Goal: Task Accomplishment & Management: Manage account settings

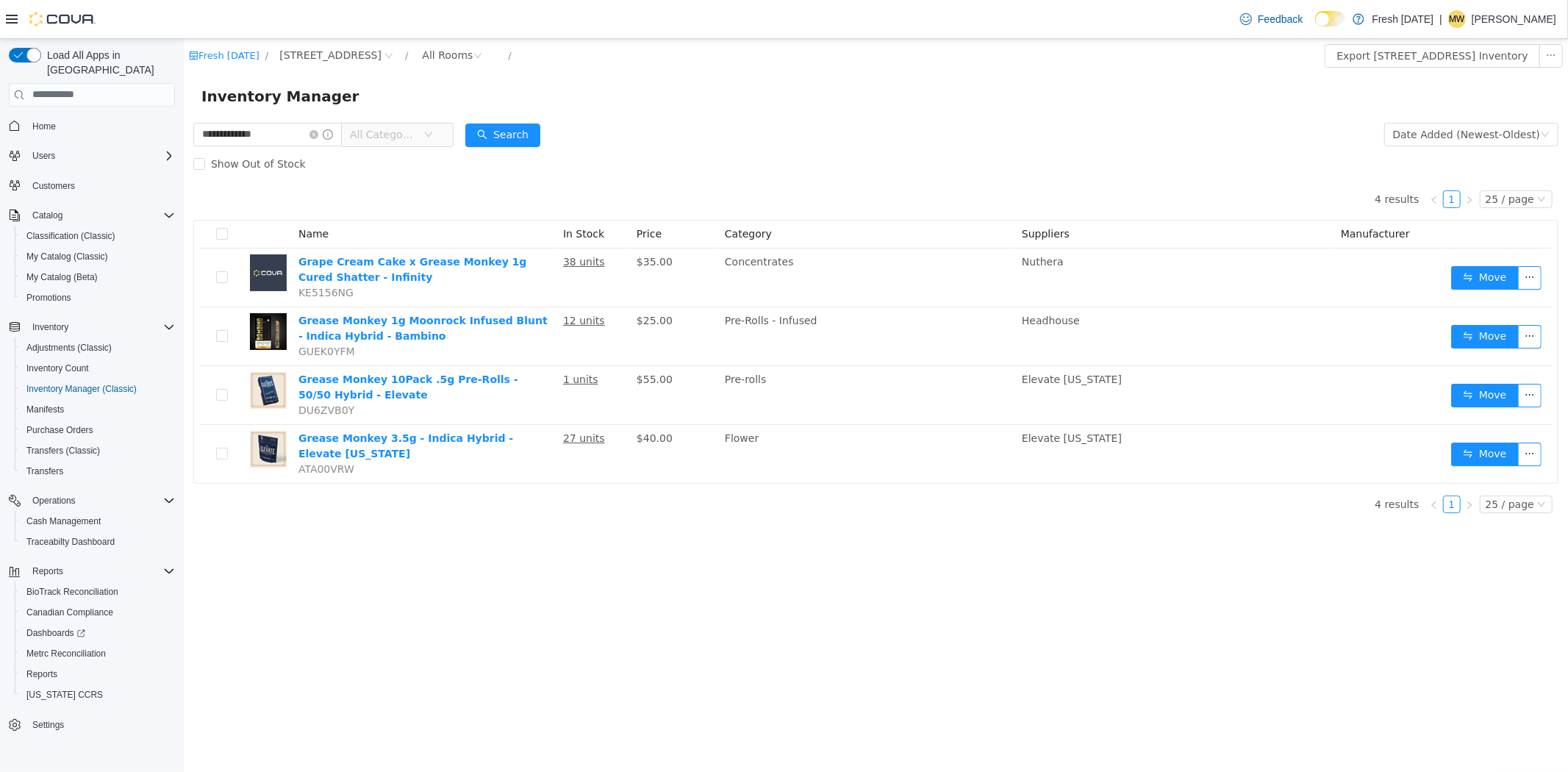
drag, startPoint x: 311, startPoint y: 125, endPoint x: 114, endPoint y: 129, distance: 197.0
click at [183, 129] on html "**********" at bounding box center [875, 404] width 1384 height 733
type input "*********"
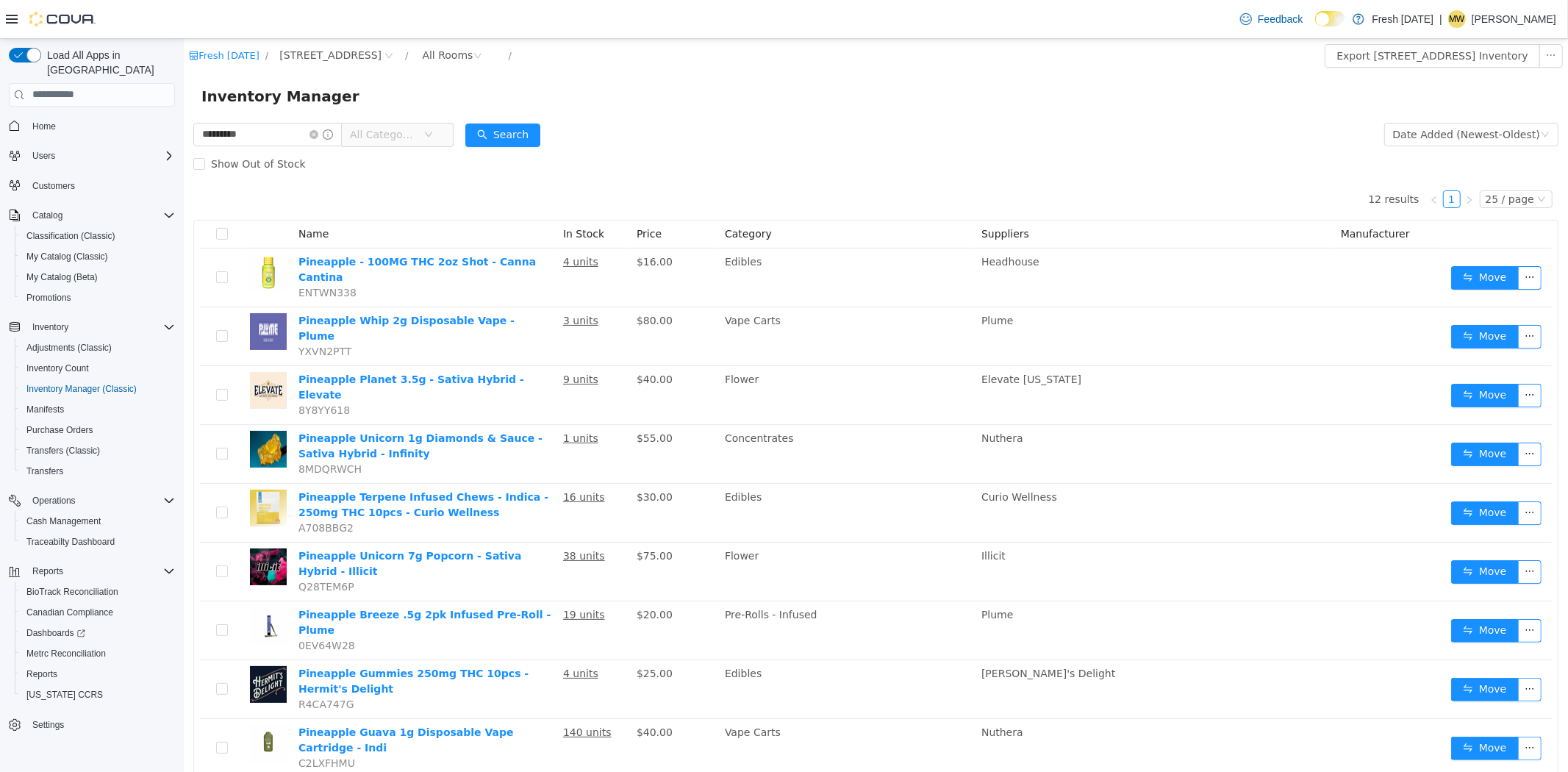
click at [400, 135] on span "All Categories" at bounding box center [383, 134] width 67 height 15
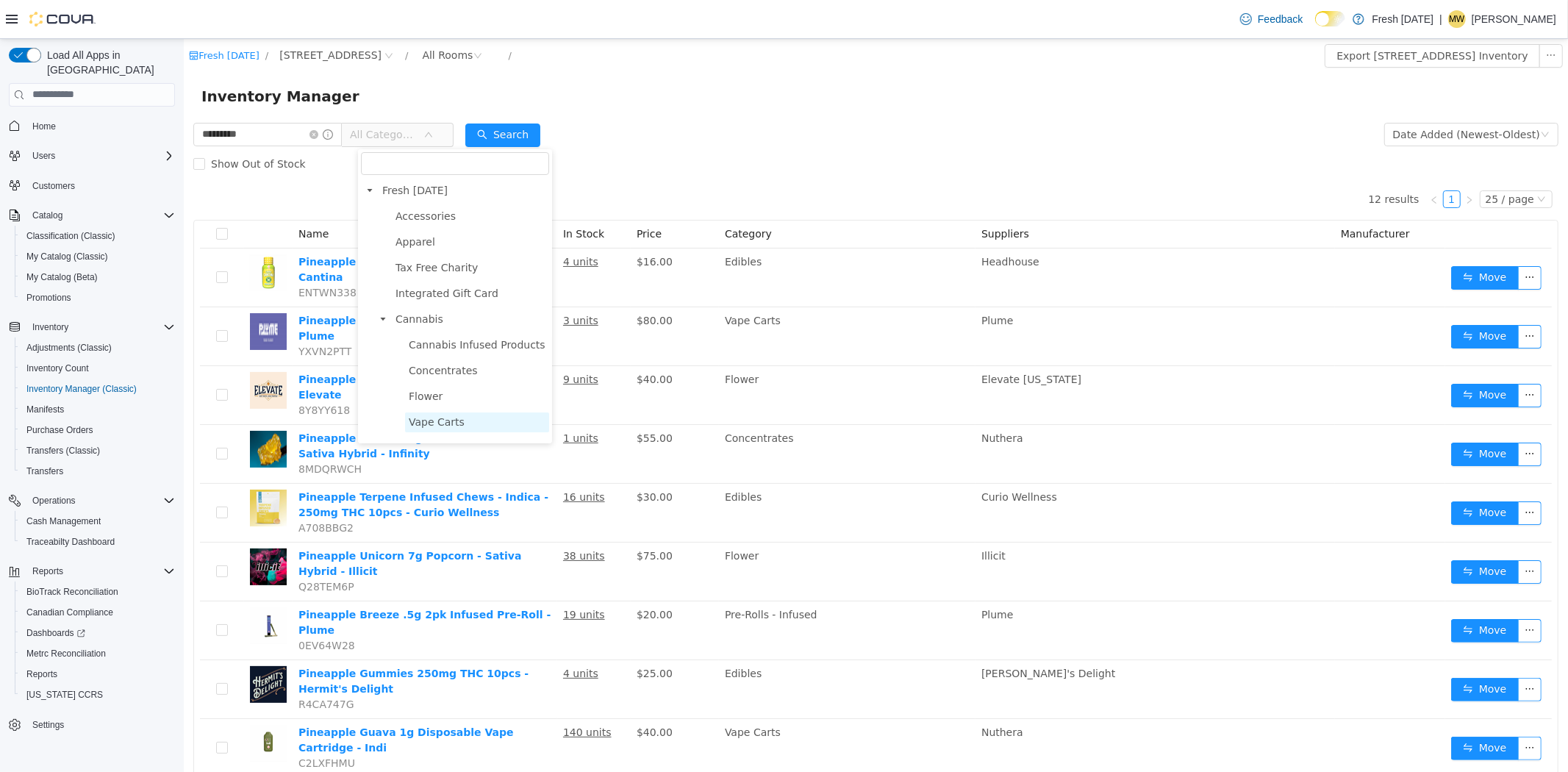
click at [444, 415] on span "Vape Carts" at bounding box center [435, 421] width 55 height 11
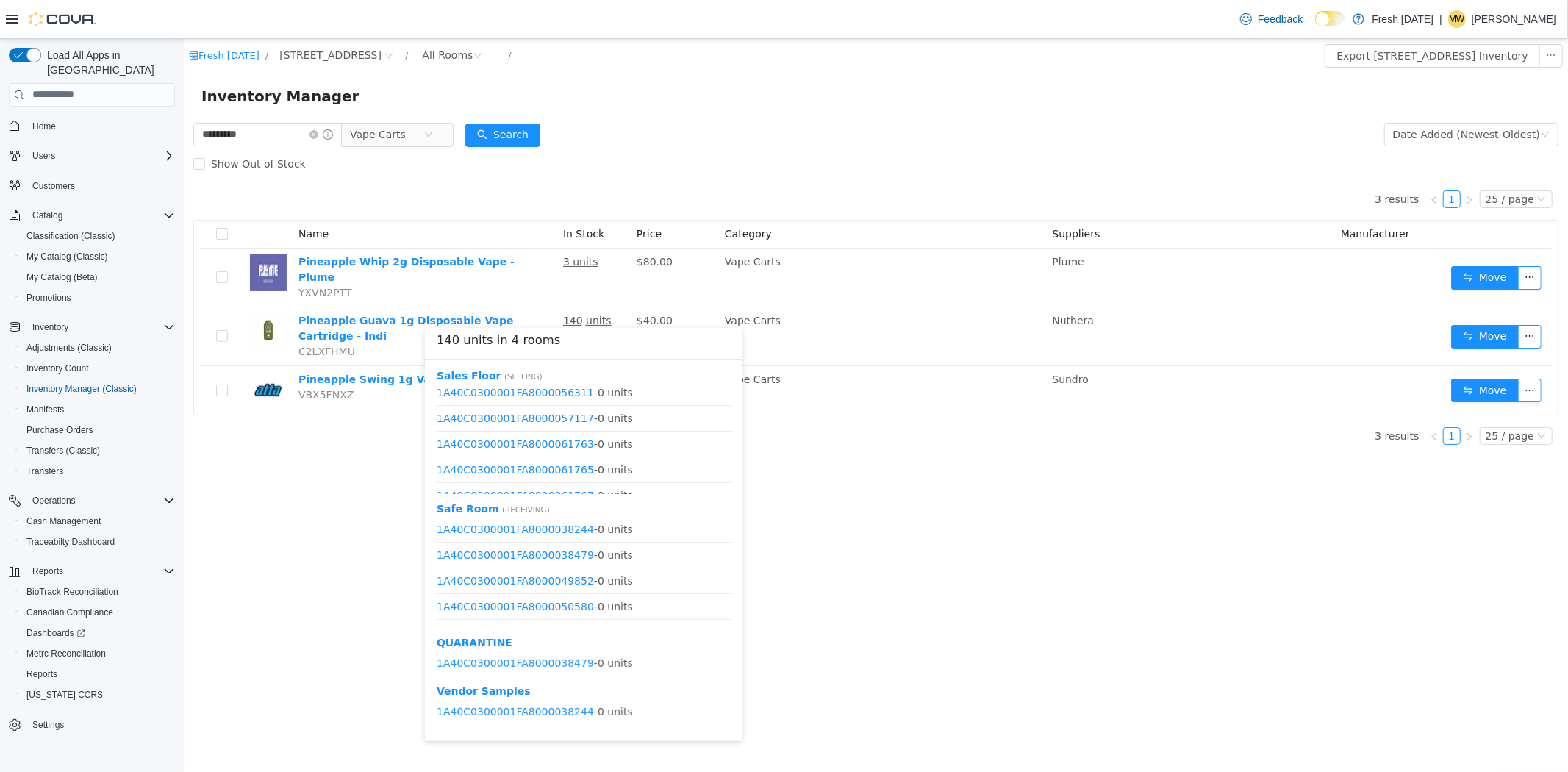
scroll to position [121, 0]
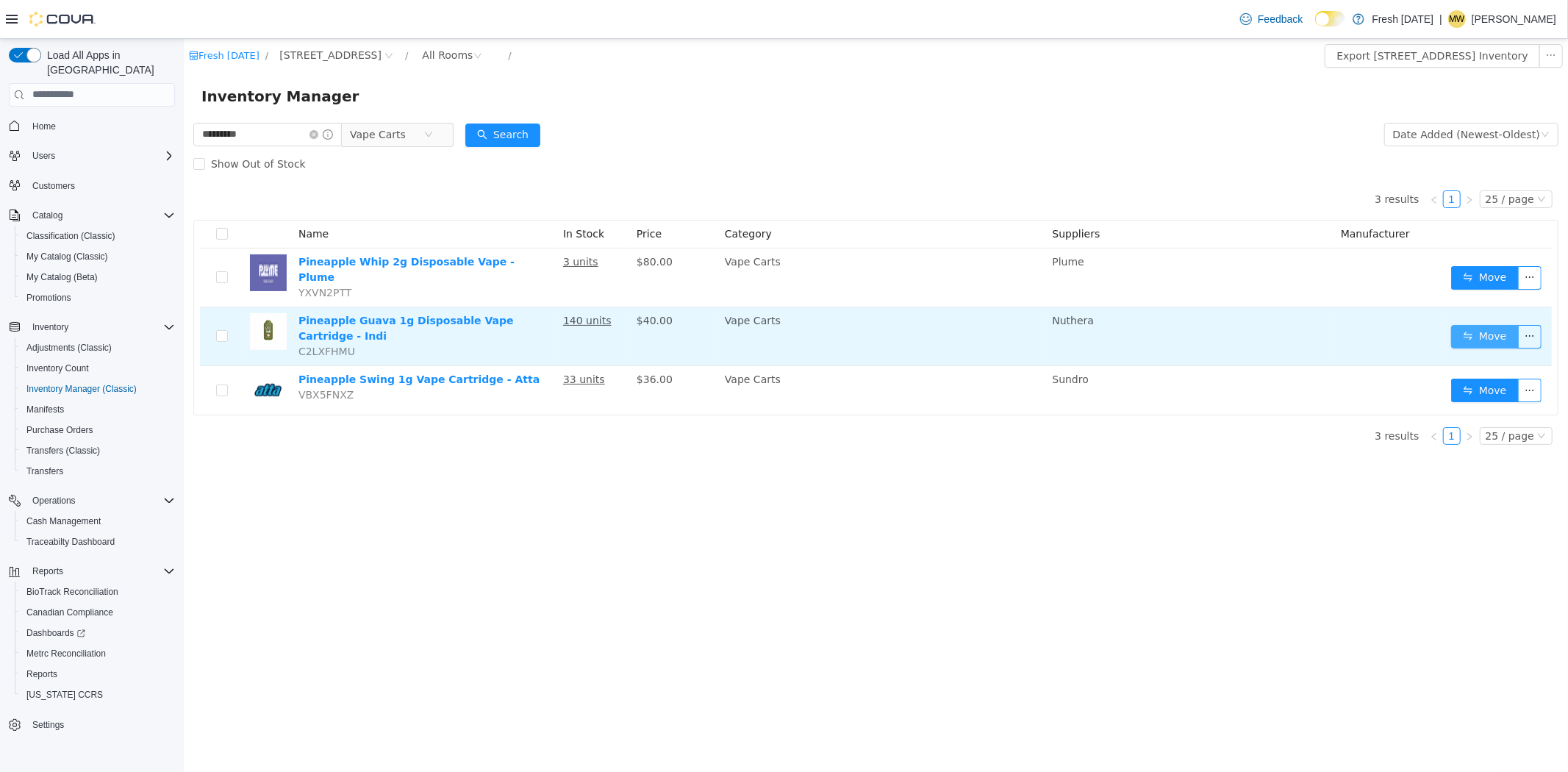
click at [1514, 324] on button "Move" at bounding box center [1484, 335] width 68 height 24
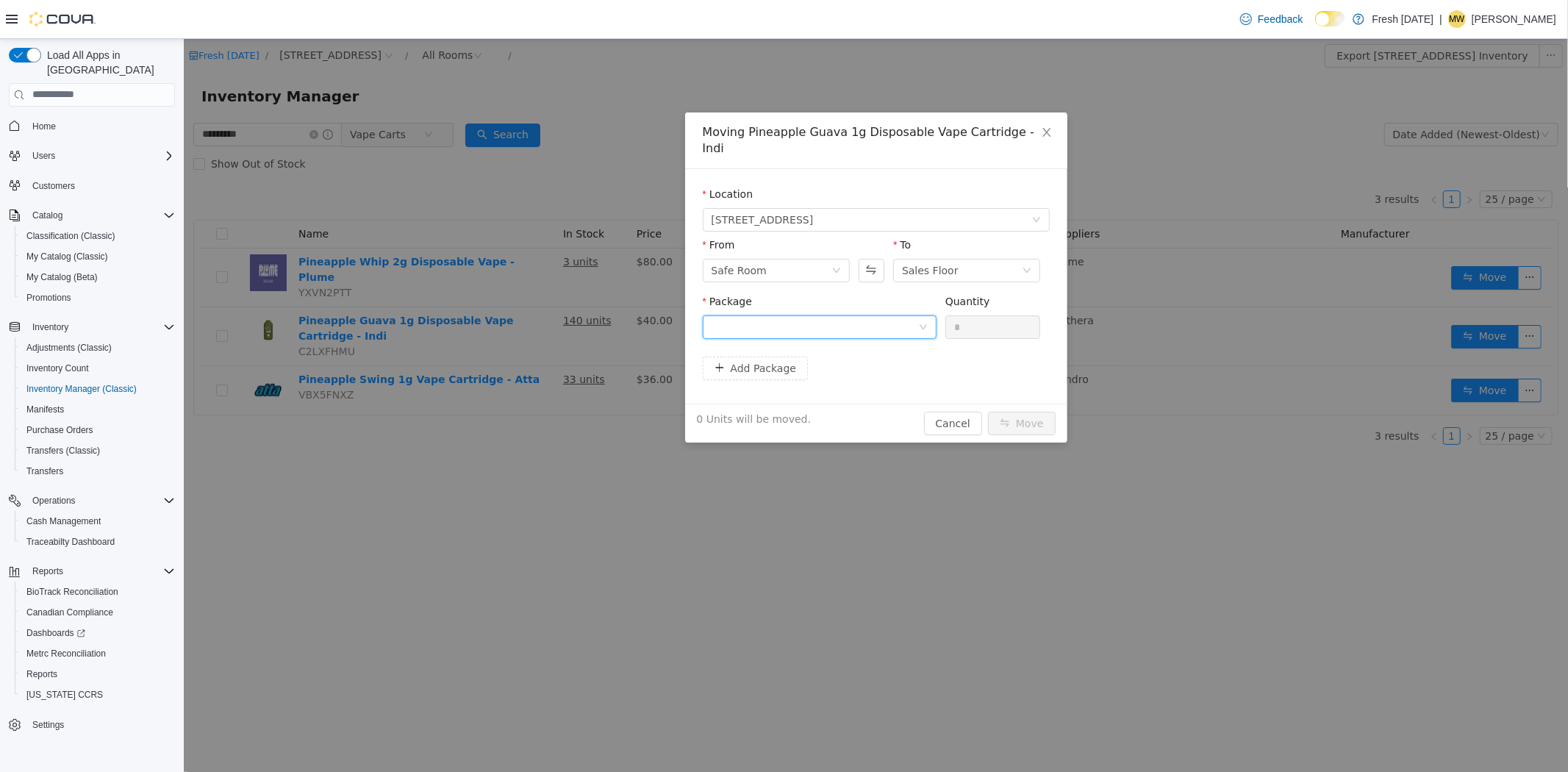
click at [761, 315] on div at bounding box center [813, 326] width 207 height 22
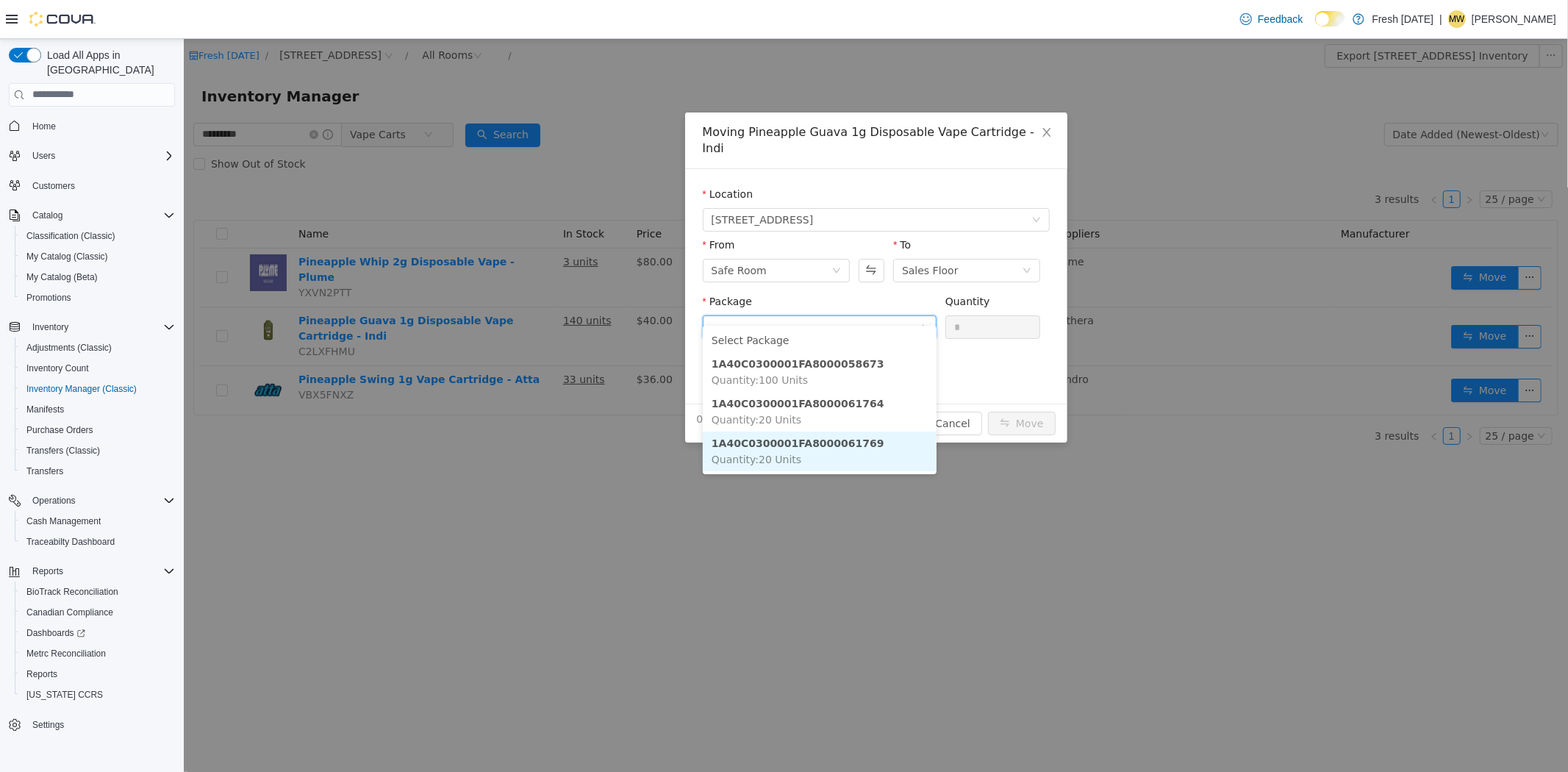
click at [853, 457] on li "1A40C0300001FA8000061769 Quantity : 20 Units" at bounding box center [819, 450] width 234 height 40
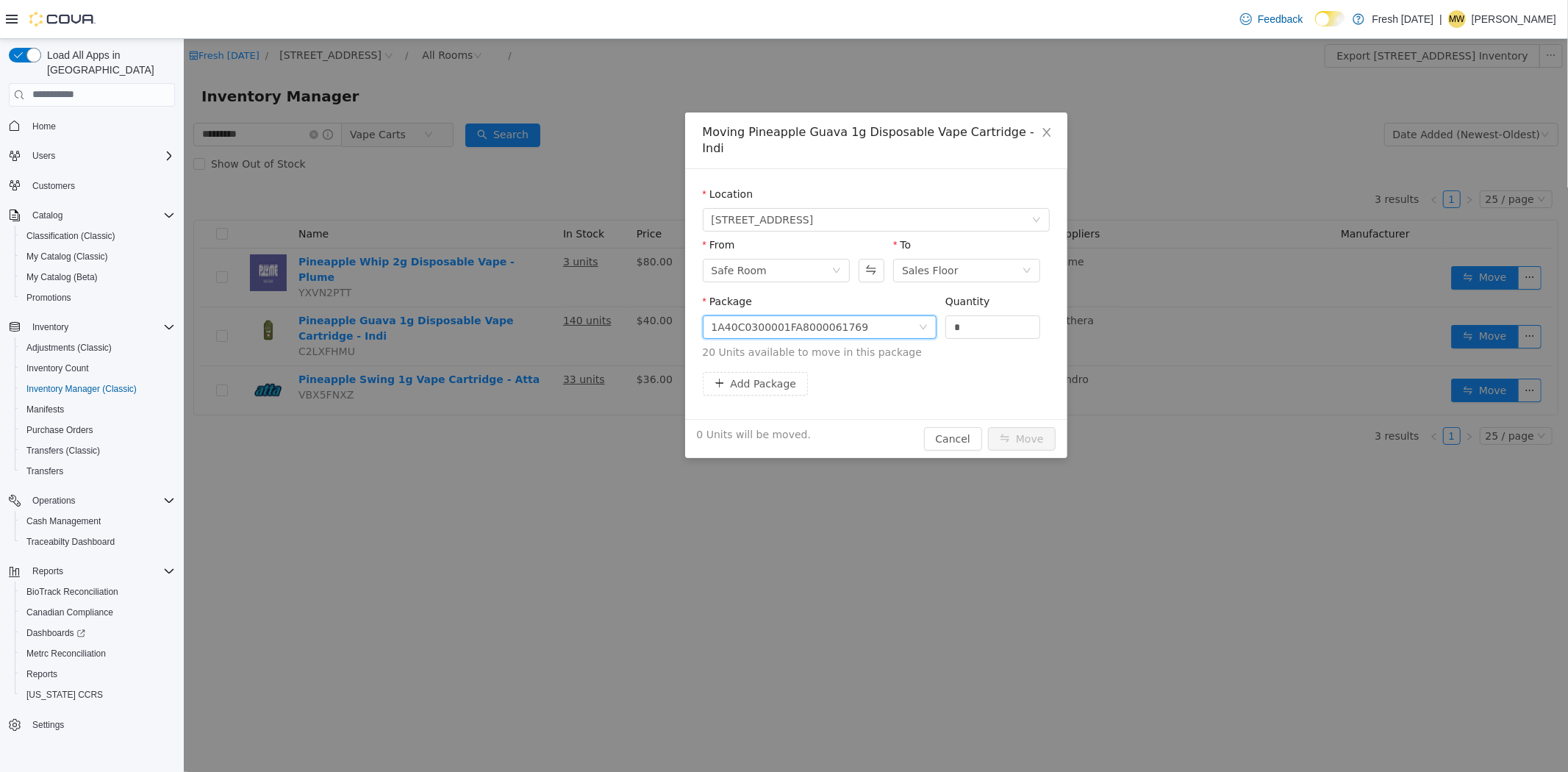
click at [1023, 297] on div "Quantity" at bounding box center [992, 304] width 96 height 21
click at [1003, 315] on input "*" at bounding box center [992, 326] width 94 height 22
type input "***"
click at [987, 426] on button "Move" at bounding box center [1020, 437] width 68 height 24
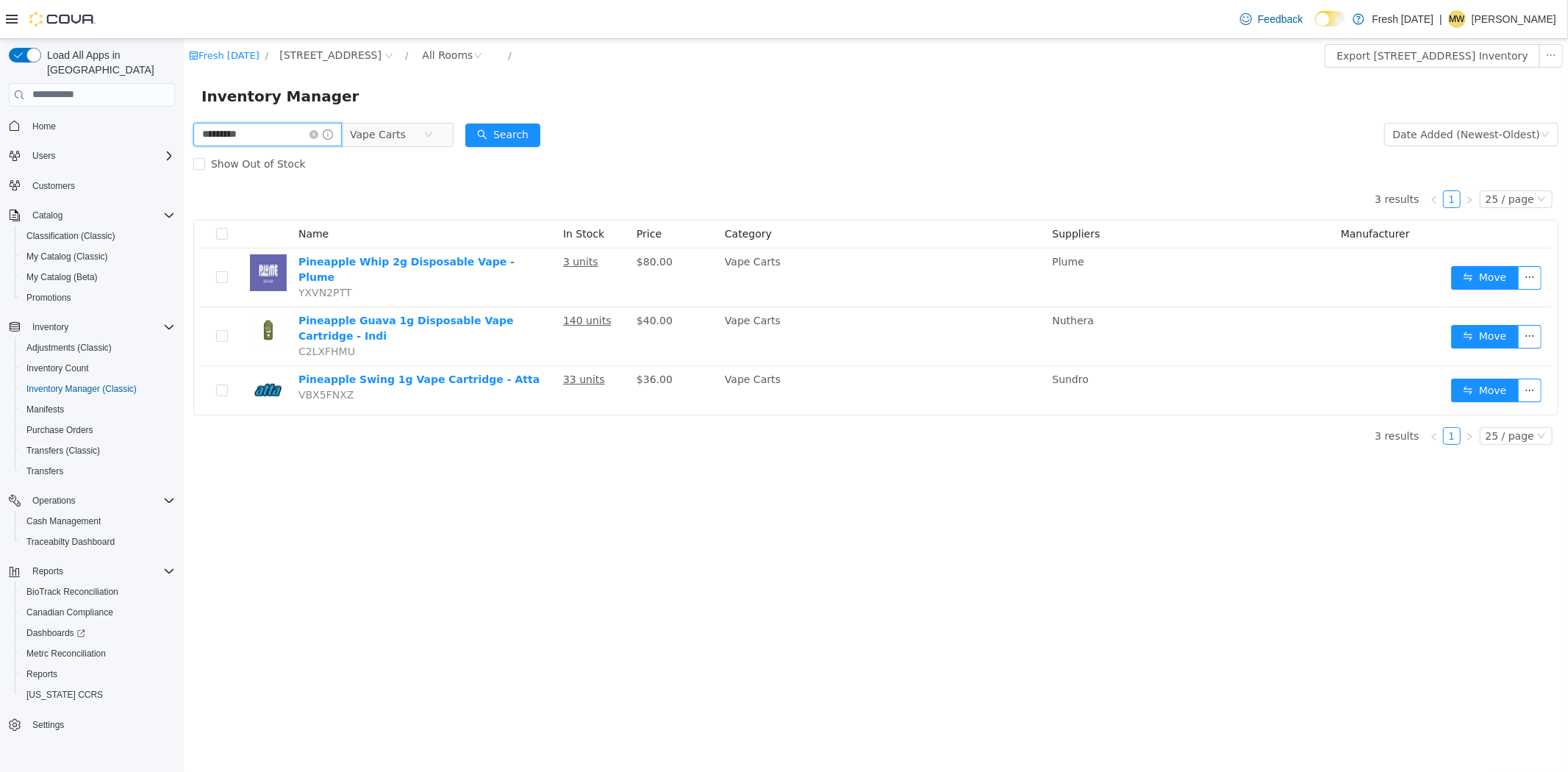
drag, startPoint x: 252, startPoint y: 135, endPoint x: 190, endPoint y: 135, distance: 62.0
click at [190, 135] on div "********* Vape Carts Date Added (Newest-Oldest) Search Show Out of Stock 3 resu…" at bounding box center [875, 287] width 1384 height 336
type input "*****"
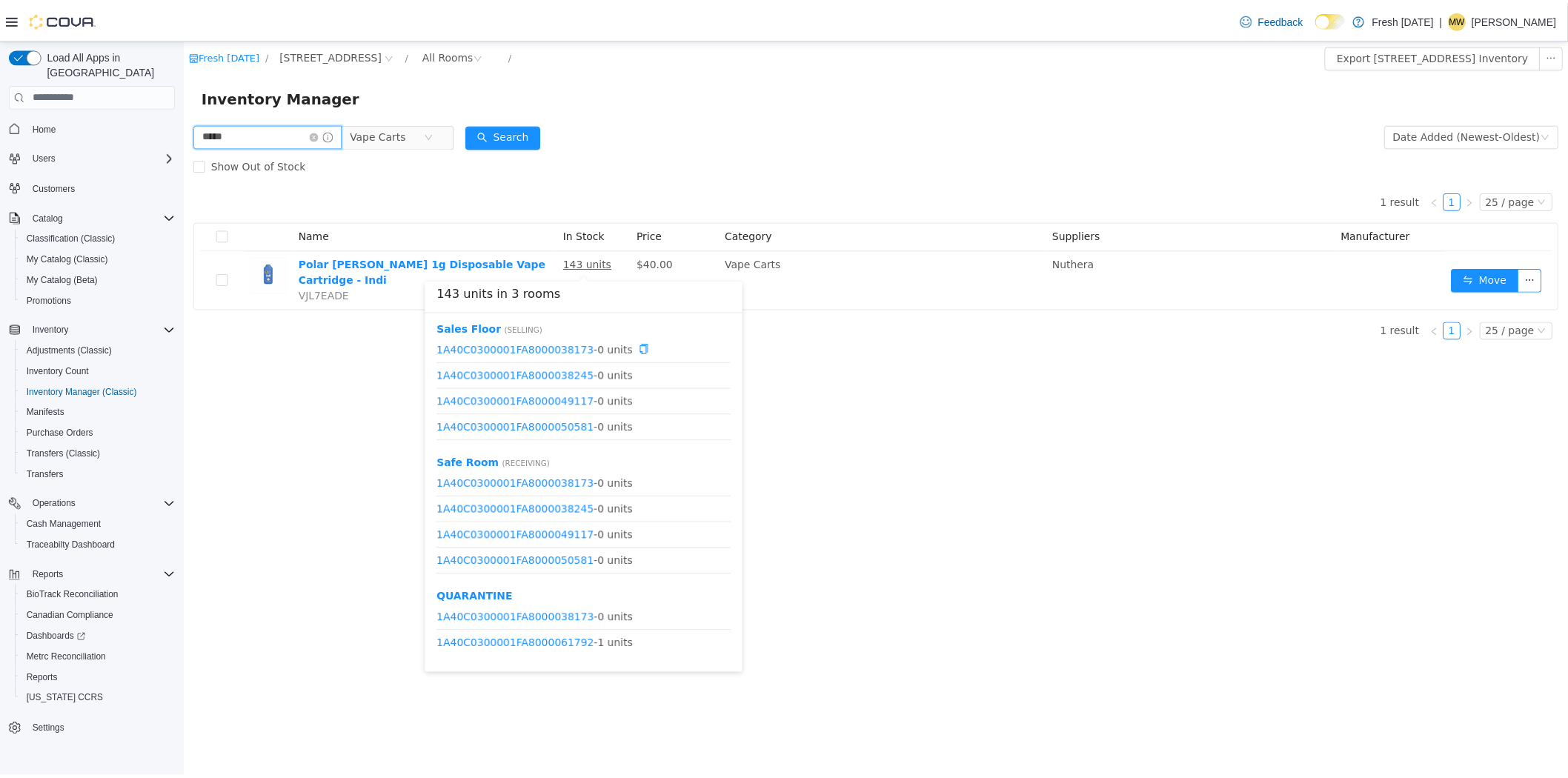
scroll to position [44, 0]
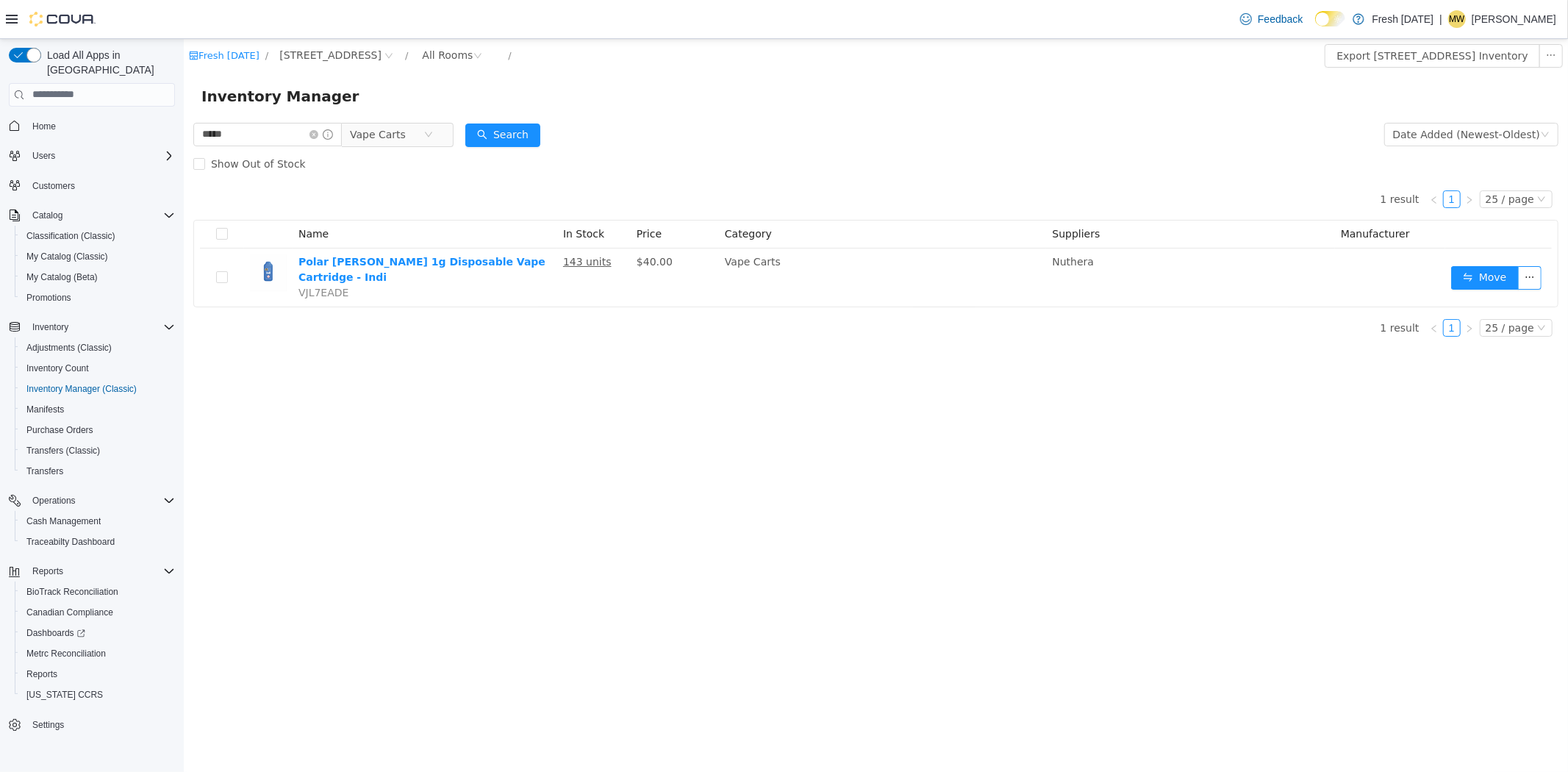
click at [266, 513] on div "Fresh [DATE][STREET_ADDRESS] / All Rooms / Export [STREET_ADDRESS] Inventory In…" at bounding box center [875, 404] width 1384 height 733
click at [48, 668] on span "Reports" at bounding box center [41, 673] width 31 height 11
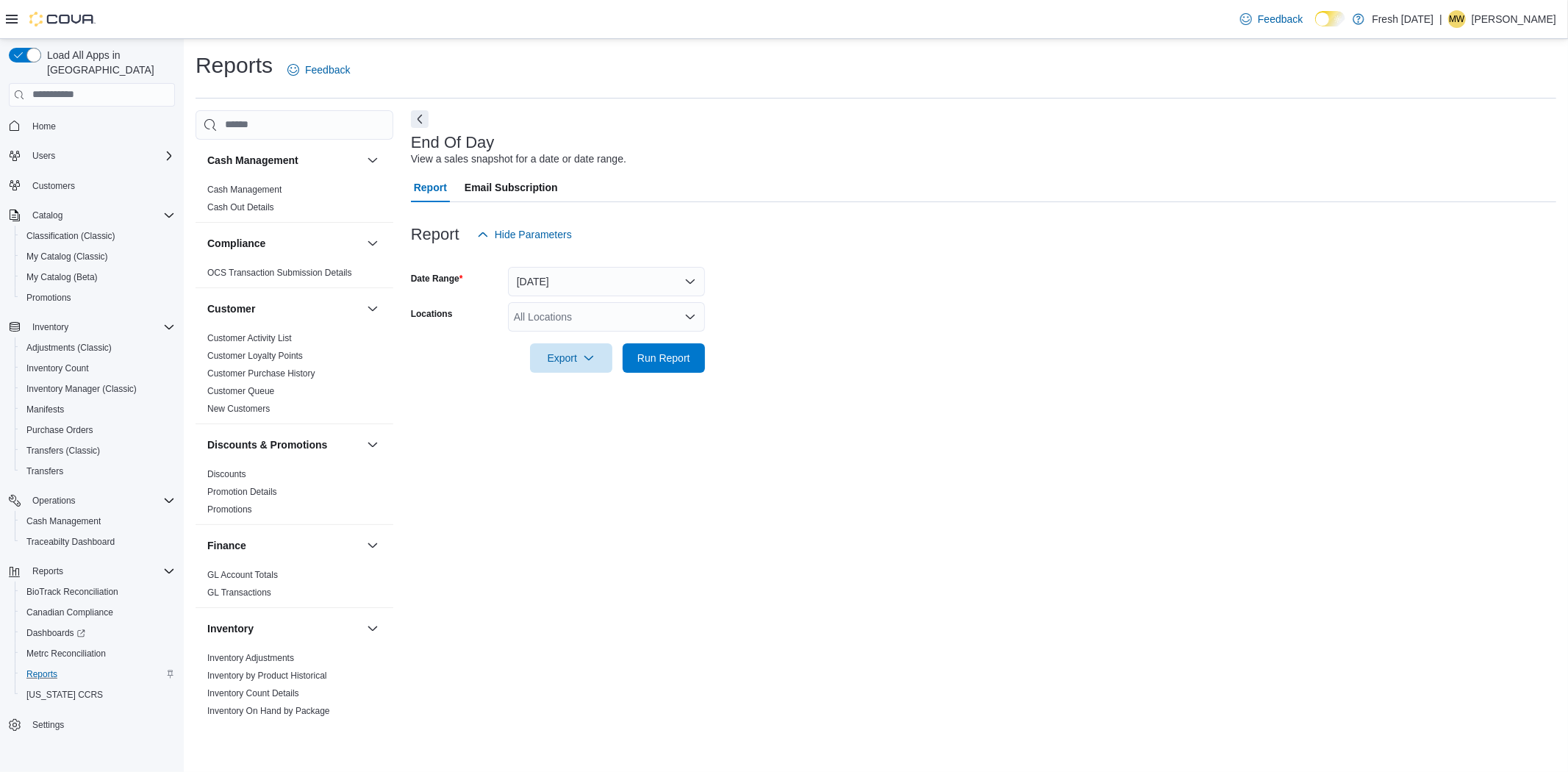
click at [555, 312] on div "All Locations" at bounding box center [607, 316] width 197 height 29
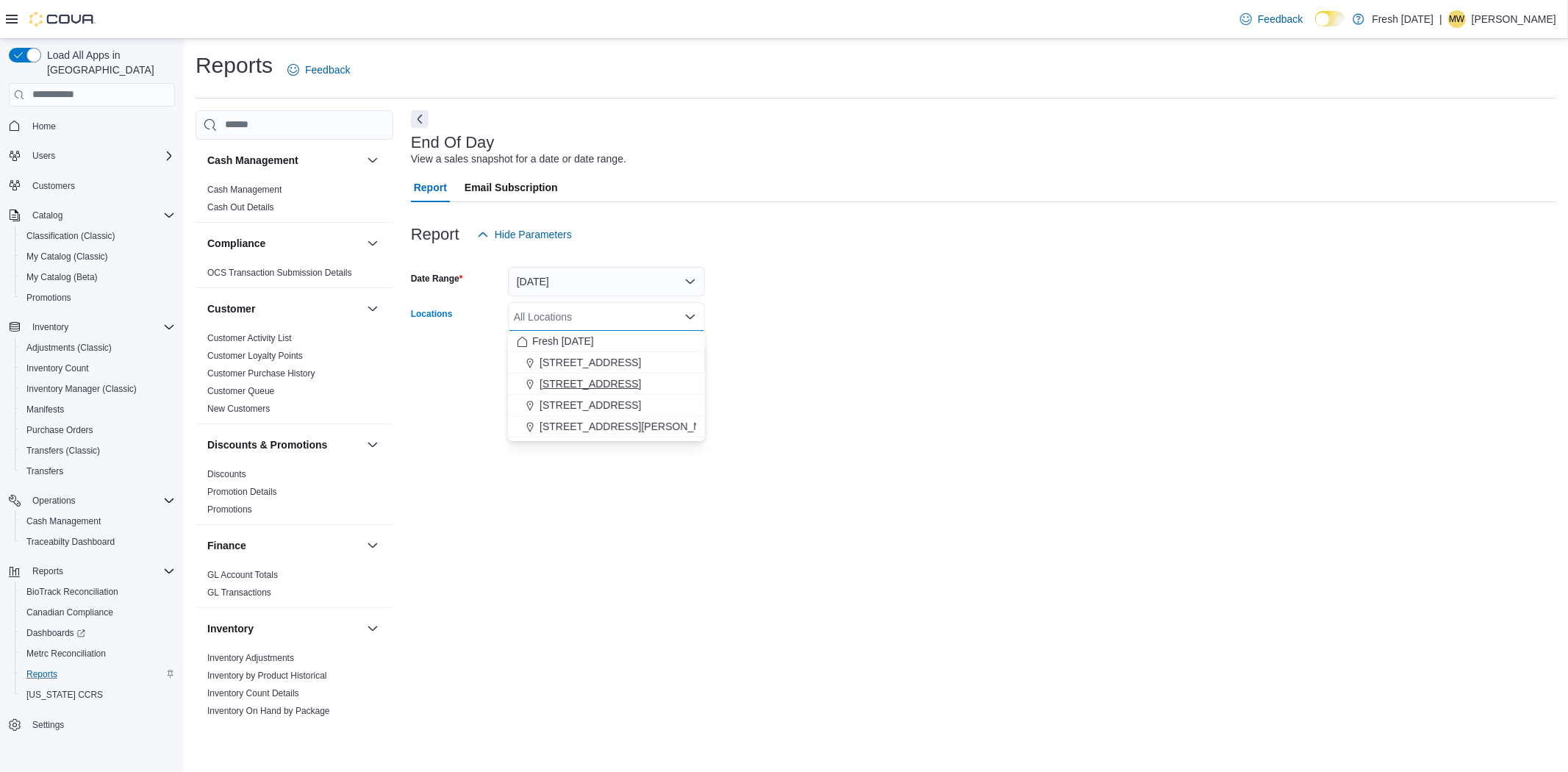
click at [585, 390] on span "[STREET_ADDRESS]" at bounding box center [590, 384] width 101 height 15
click at [850, 356] on form "Date Range [DATE] Locations [STREET_ADDRESS] Selected. [STREET_ADDRESS]. Press …" at bounding box center [983, 311] width 1145 height 123
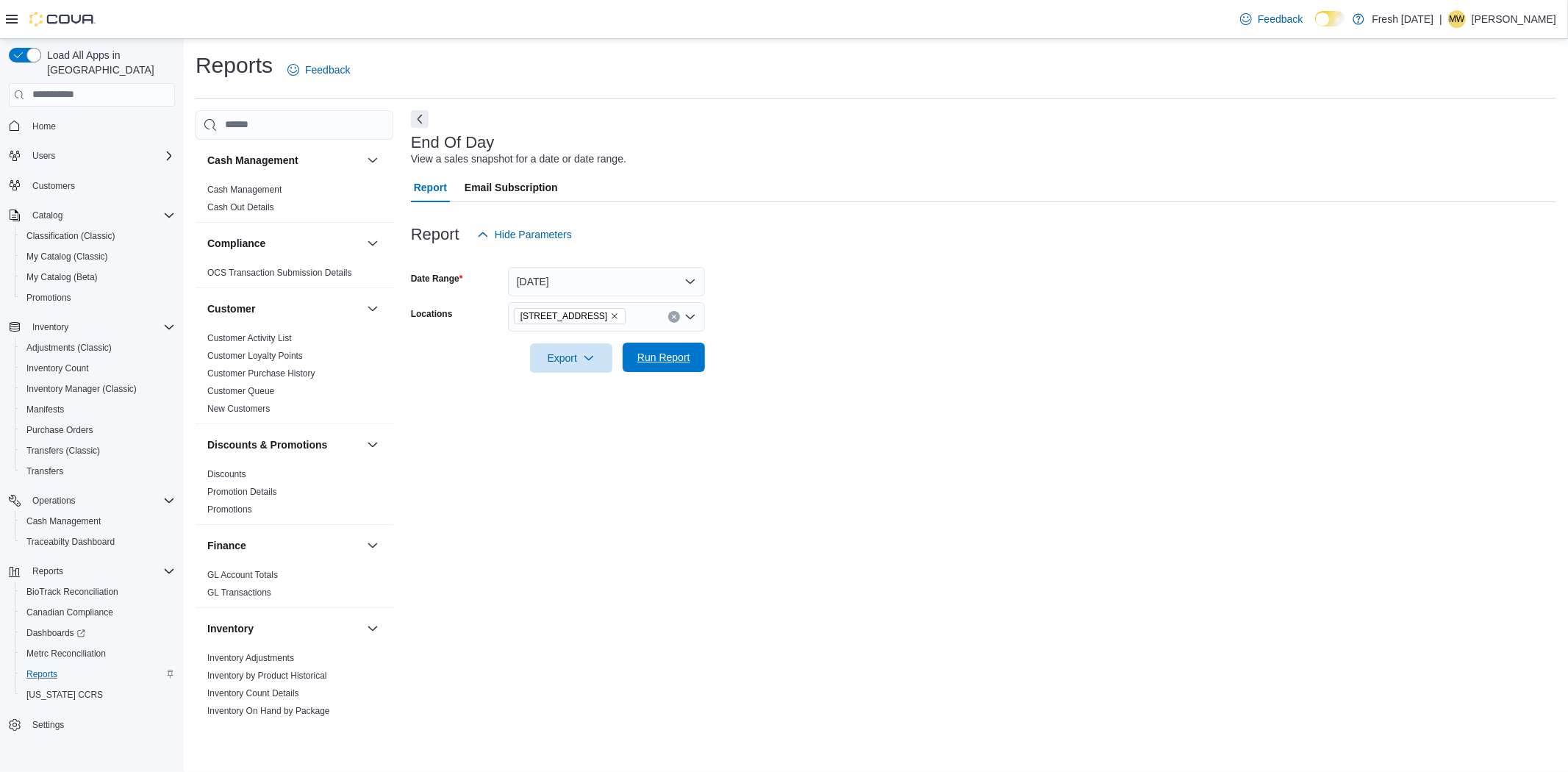
click at [678, 357] on span "Run Report" at bounding box center [664, 357] width 53 height 15
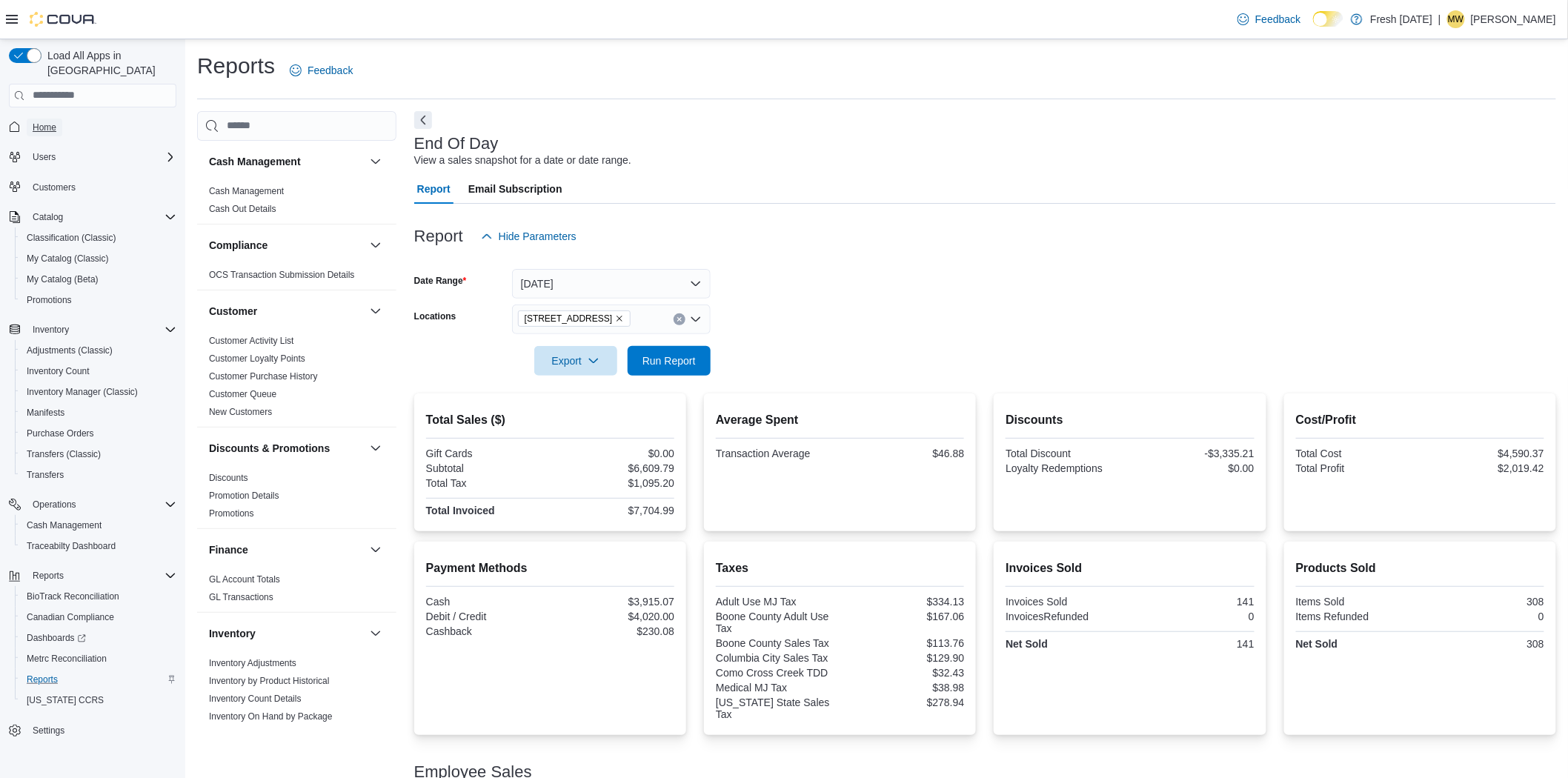
click at [31, 119] on link "Home" at bounding box center [44, 128] width 35 height 18
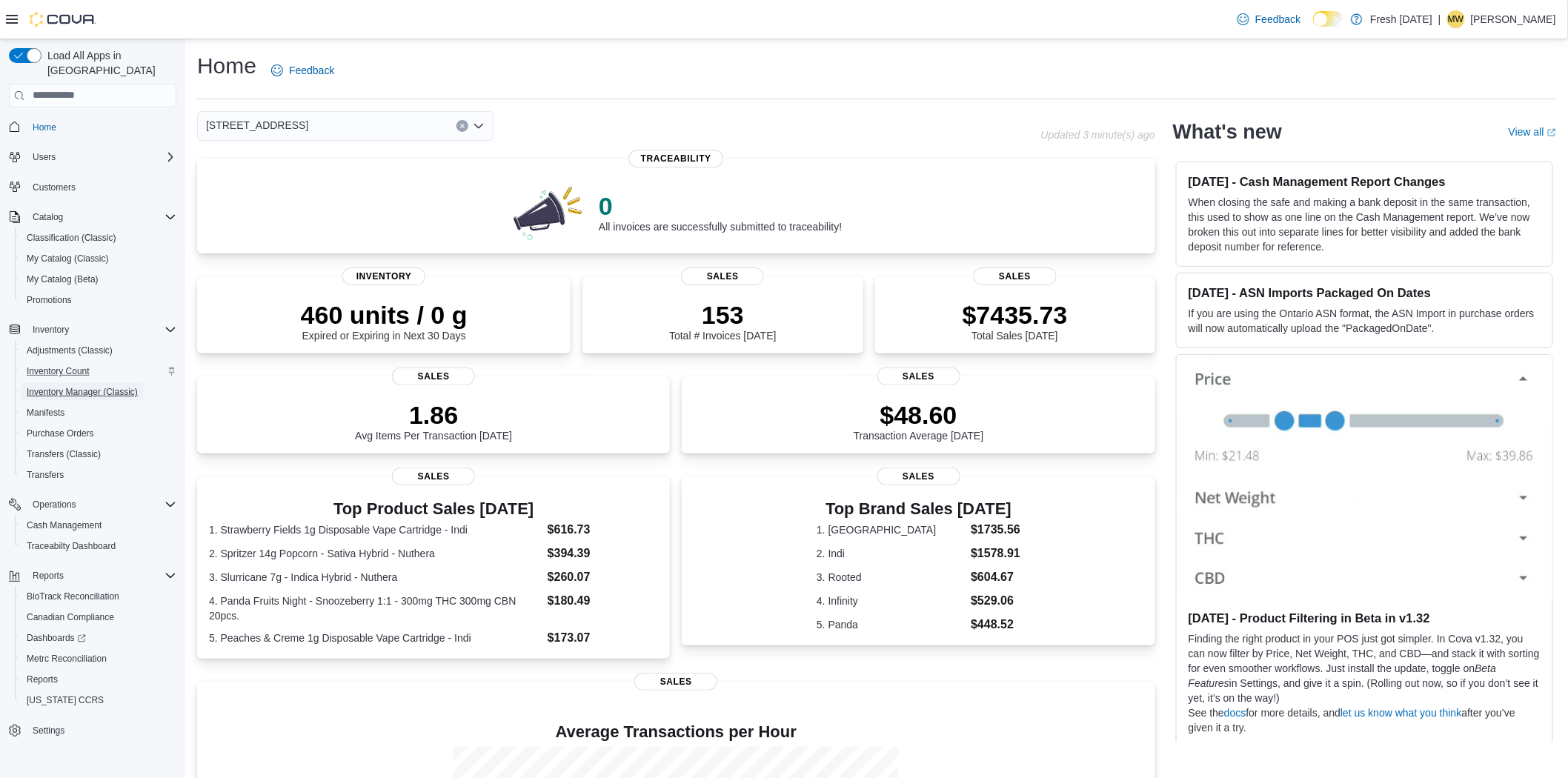
drag, startPoint x: 56, startPoint y: 383, endPoint x: 154, endPoint y: 349, distance: 103.7
click at [56, 383] on span "Inventory Manager (Classic)" at bounding box center [82, 392] width 111 height 18
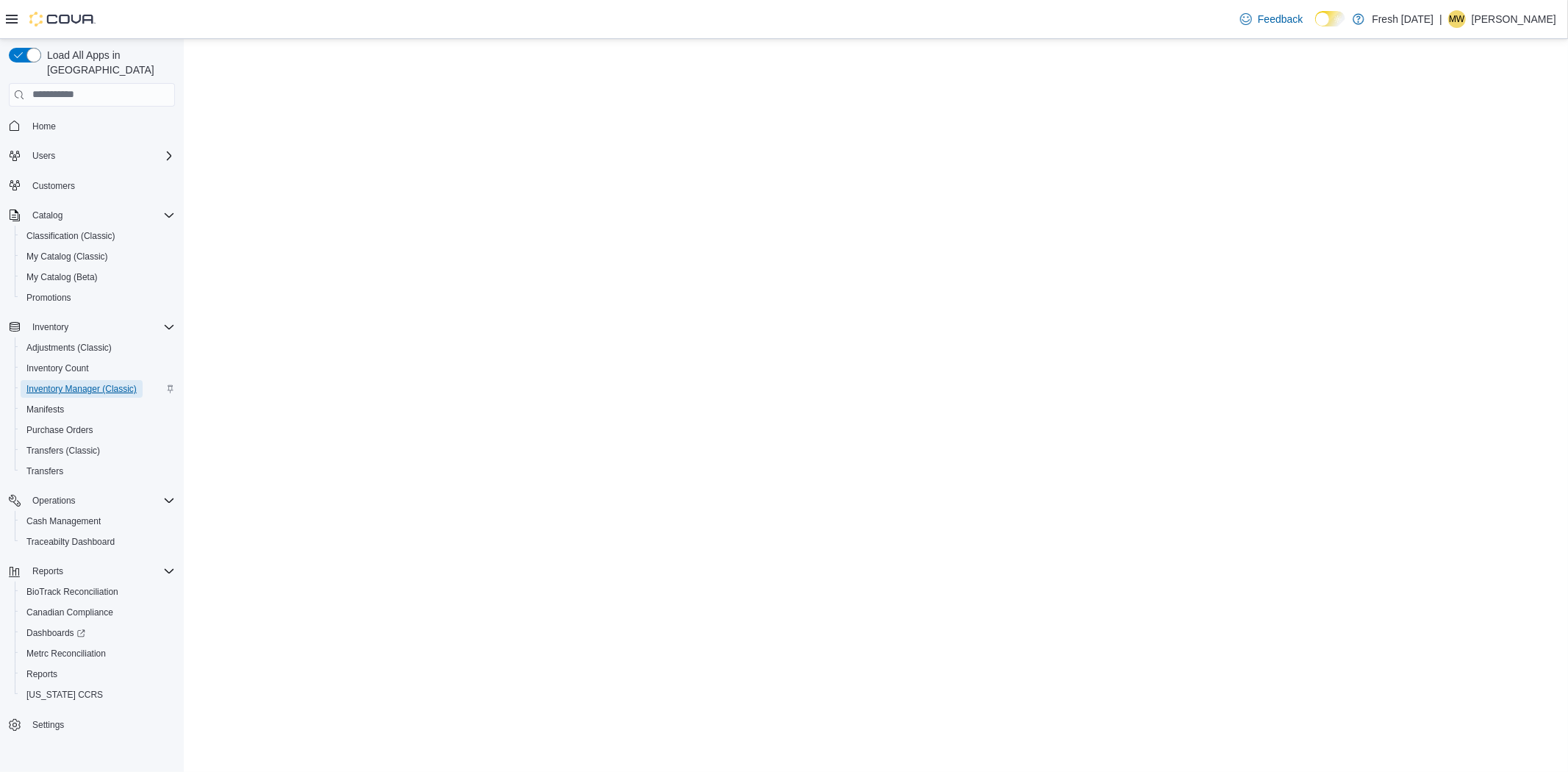
click at [63, 383] on span "Inventory Manager (Classic)" at bounding box center [81, 388] width 110 height 11
click at [55, 363] on span "Inventory Count" at bounding box center [57, 368] width 63 height 11
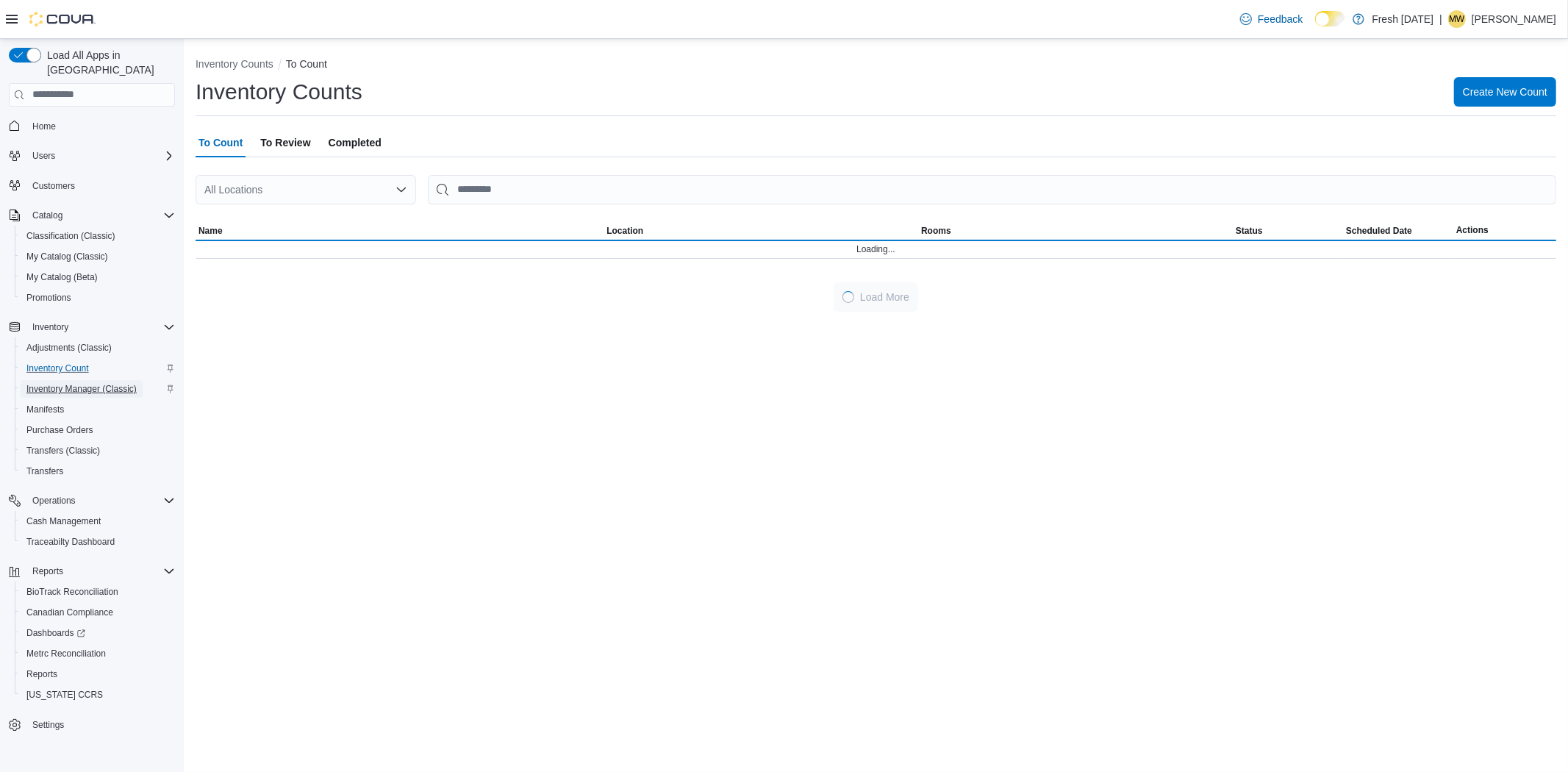
click at [55, 383] on span "Inventory Manager (Classic)" at bounding box center [81, 388] width 110 height 11
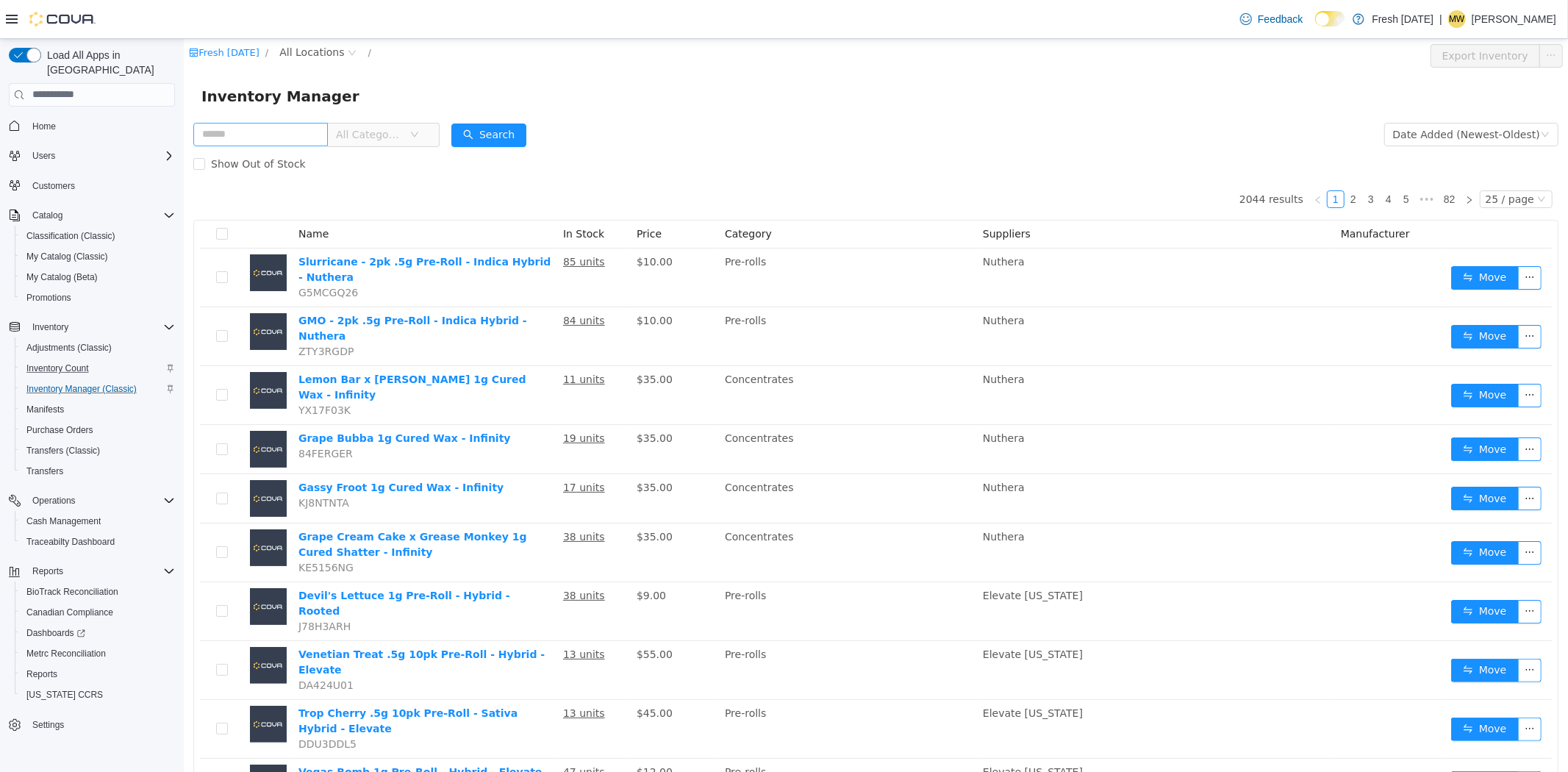
click at [318, 137] on input "text" at bounding box center [260, 134] width 135 height 24
type input "*****"
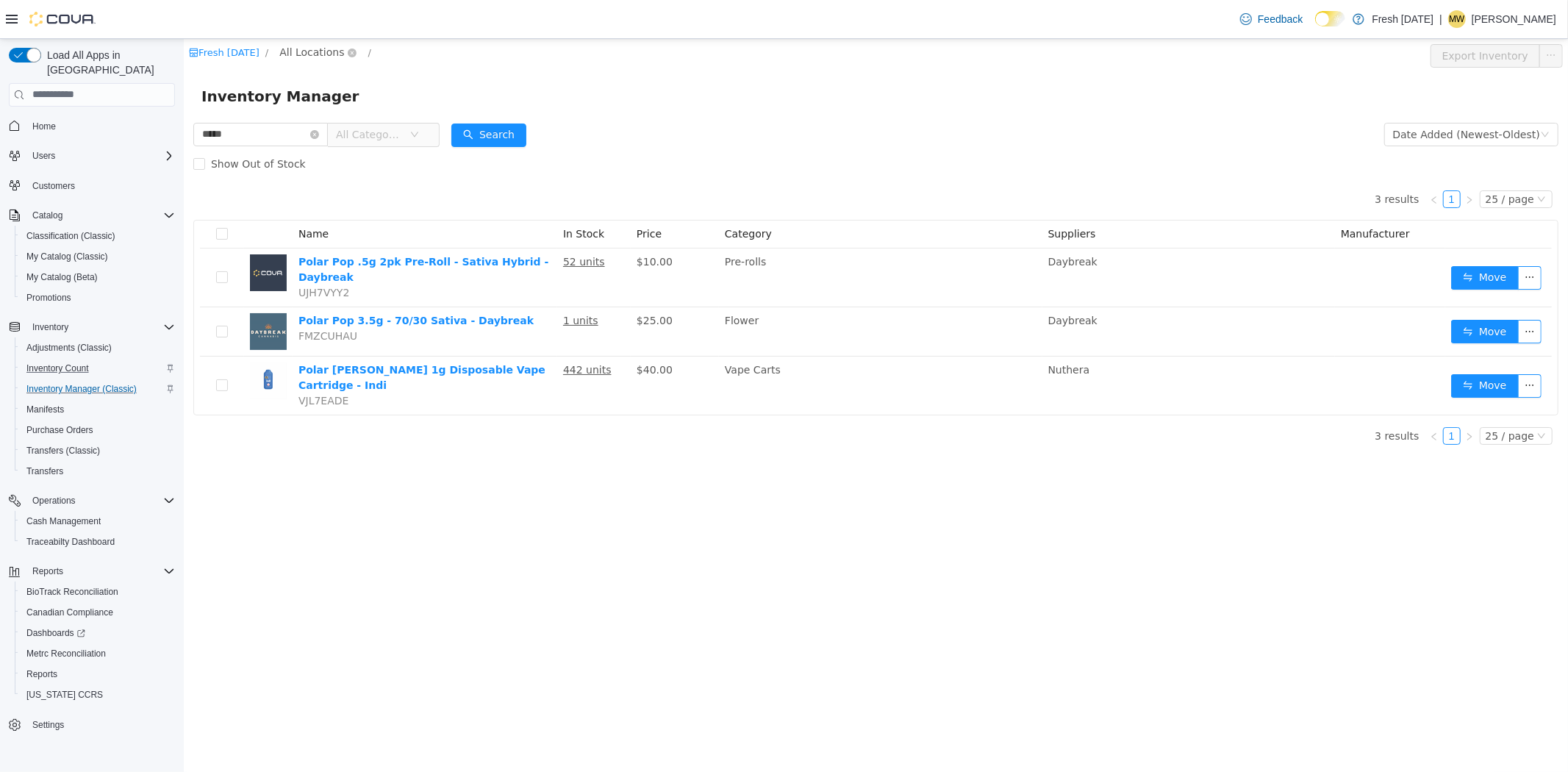
click at [315, 48] on span "All Locations" at bounding box center [310, 51] width 64 height 16
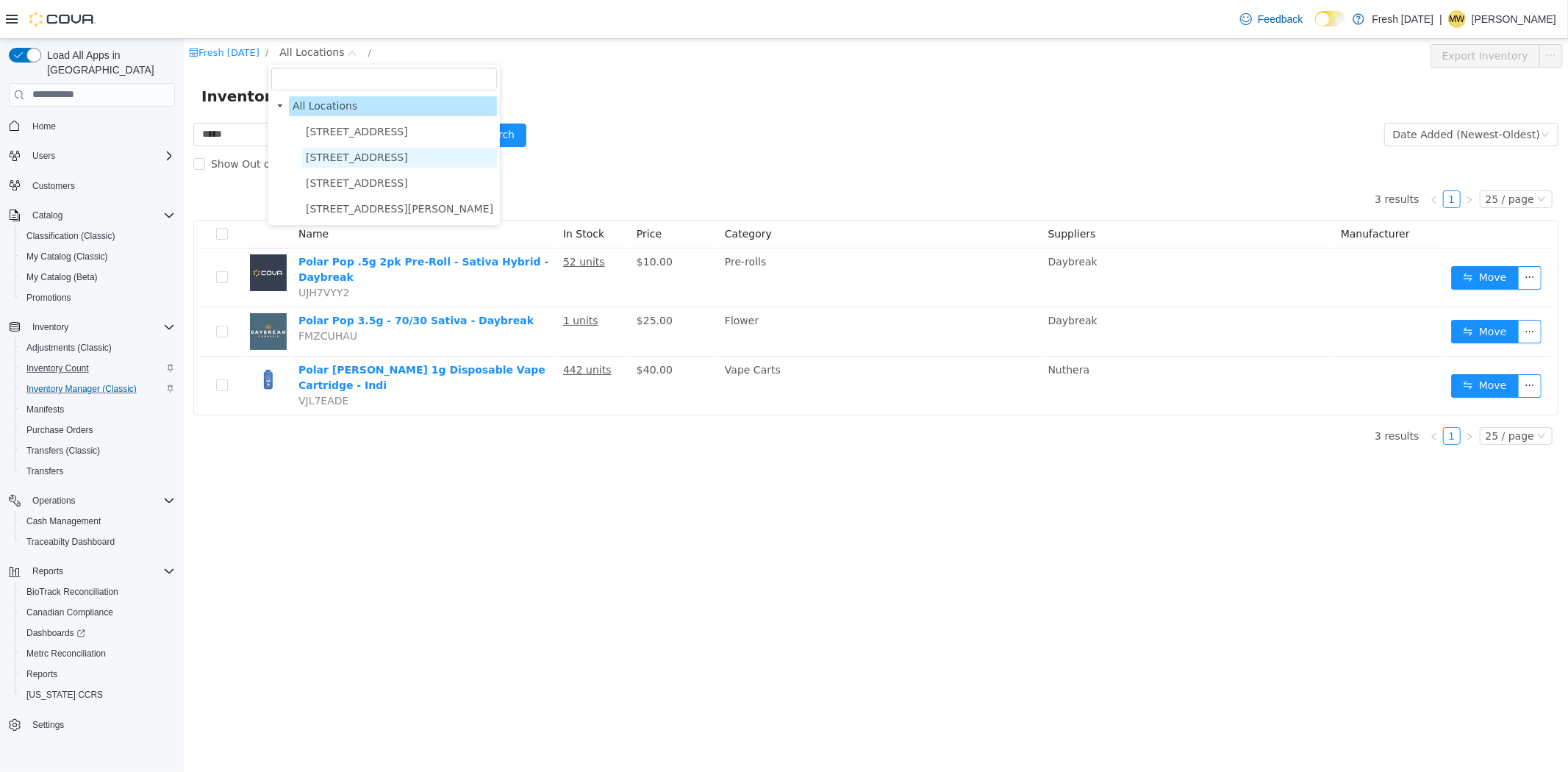
click at [345, 158] on span "[STREET_ADDRESS]" at bounding box center [357, 156] width 102 height 11
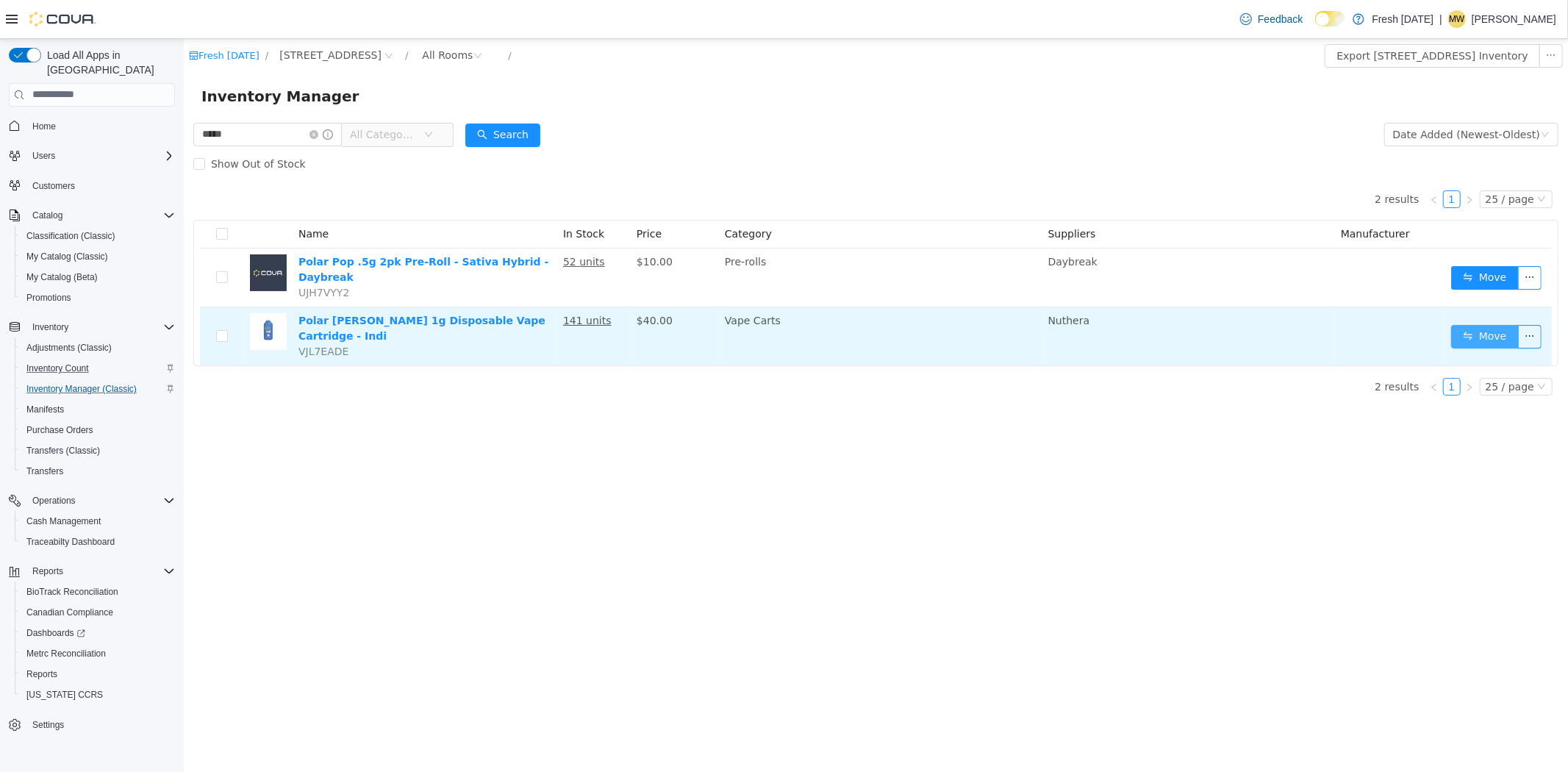
click at [1474, 324] on button "Move" at bounding box center [1484, 335] width 68 height 24
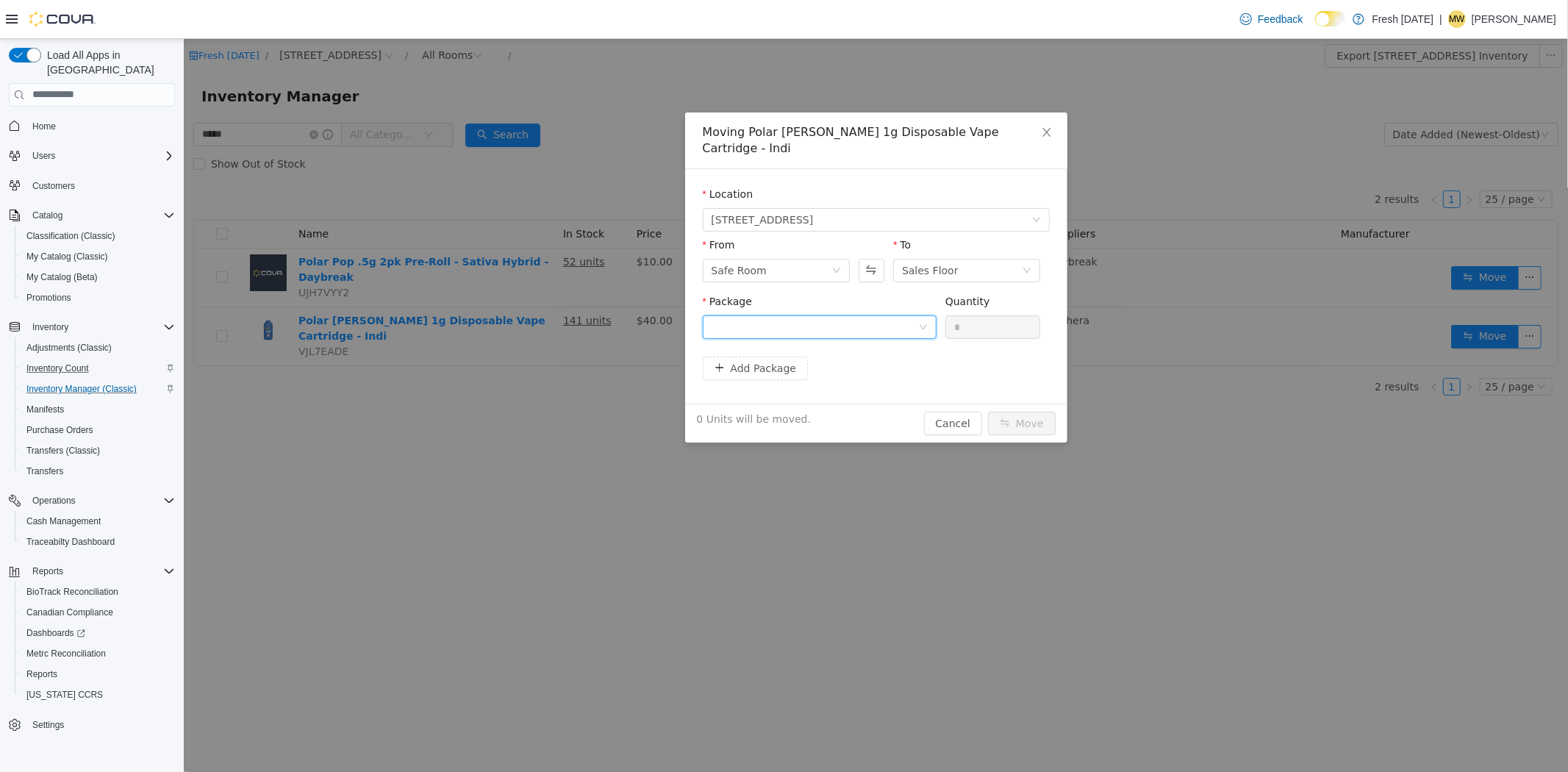
click at [840, 315] on div at bounding box center [813, 326] width 207 height 22
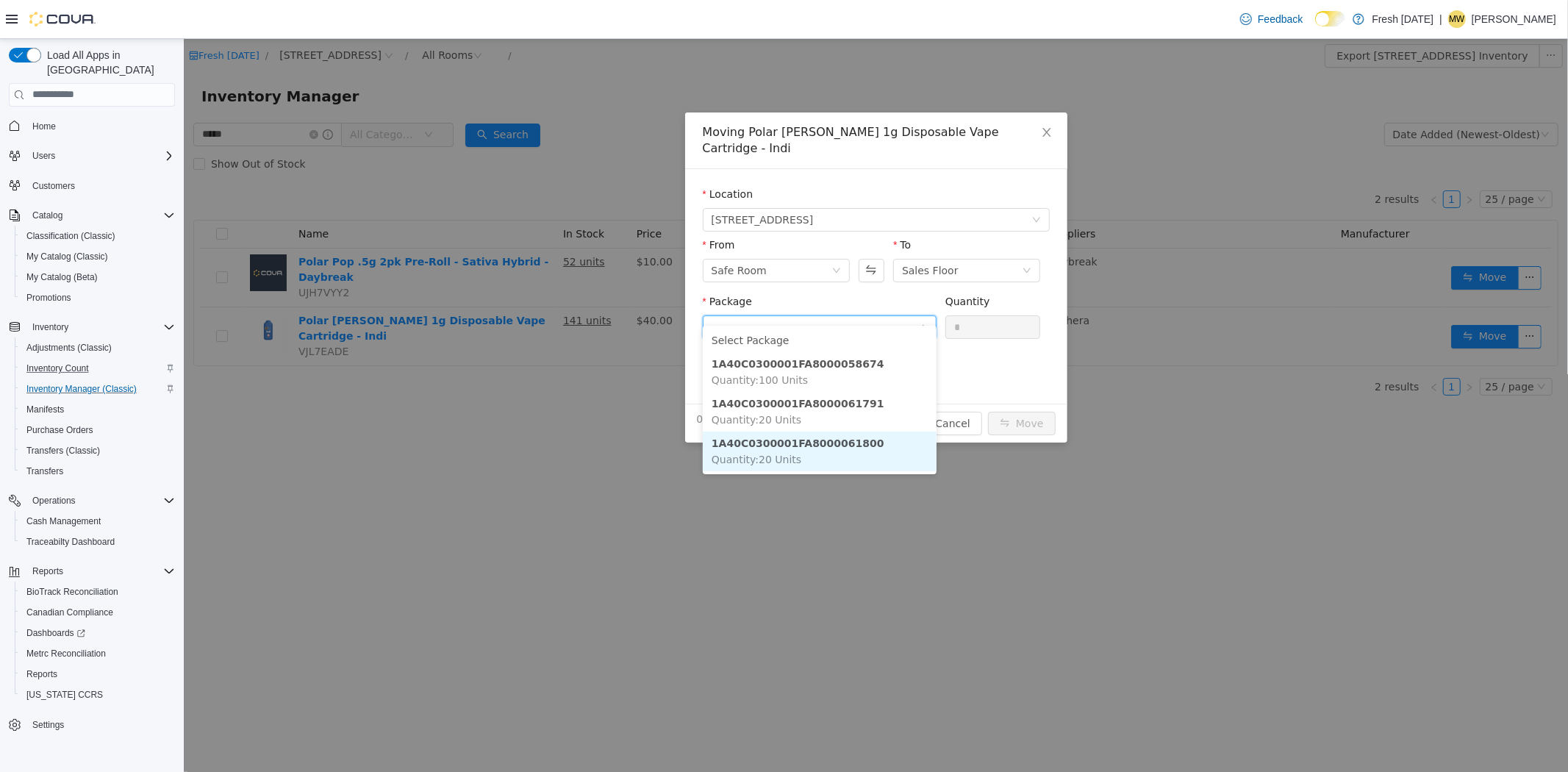
click at [863, 441] on li "1A40C0300001FA8000061800 Quantity : 20 Units" at bounding box center [819, 450] width 234 height 40
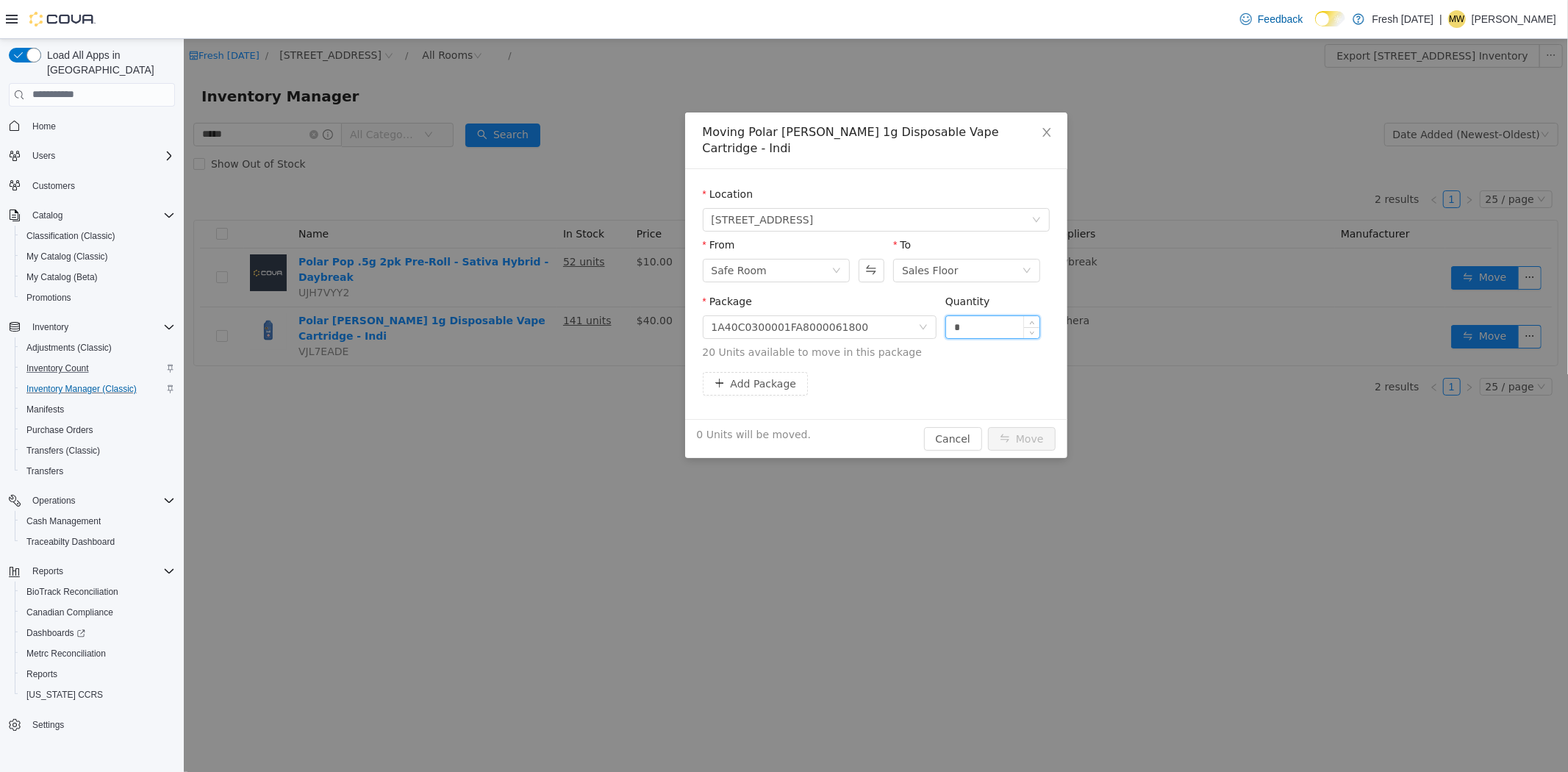
click at [969, 315] on input "*" at bounding box center [992, 326] width 94 height 22
type input "***"
click at [987, 426] on button "Move" at bounding box center [1020, 437] width 68 height 24
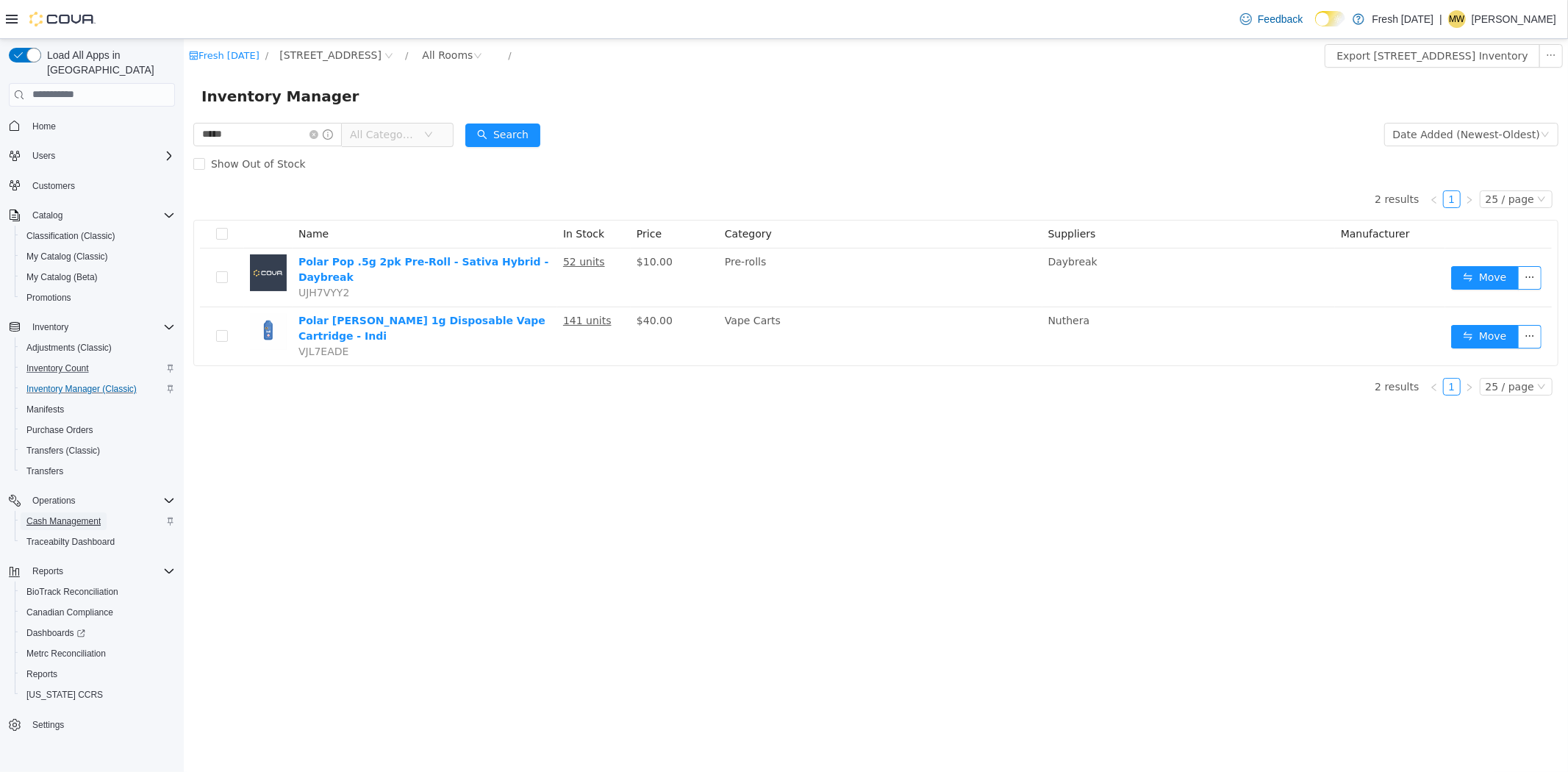
click at [64, 515] on span "Cash Management" at bounding box center [63, 520] width 74 height 11
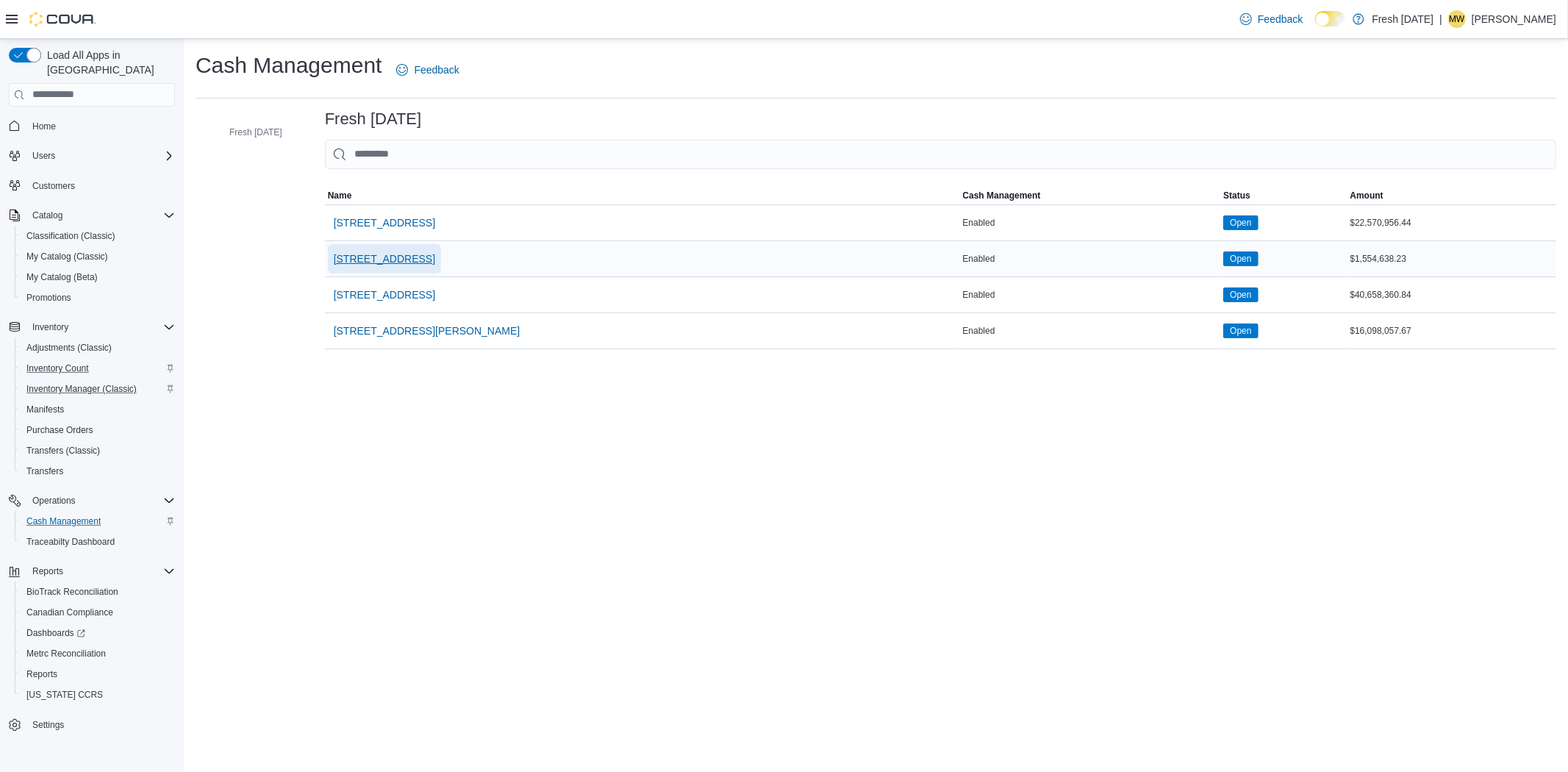
click at [381, 257] on span "[STREET_ADDRESS]" at bounding box center [384, 259] width 101 height 15
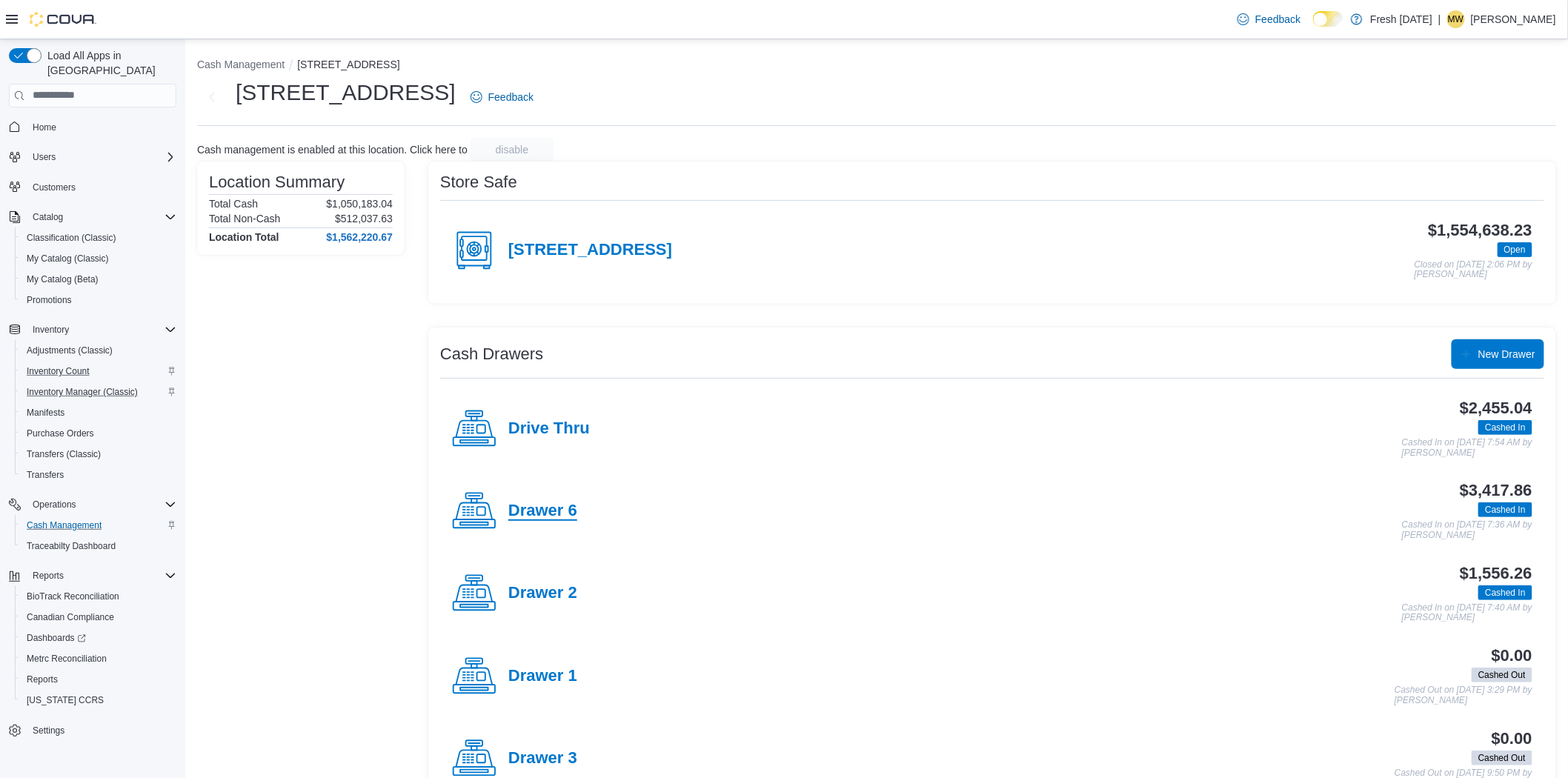
click at [524, 519] on h4 "Drawer 6" at bounding box center [543, 511] width 69 height 20
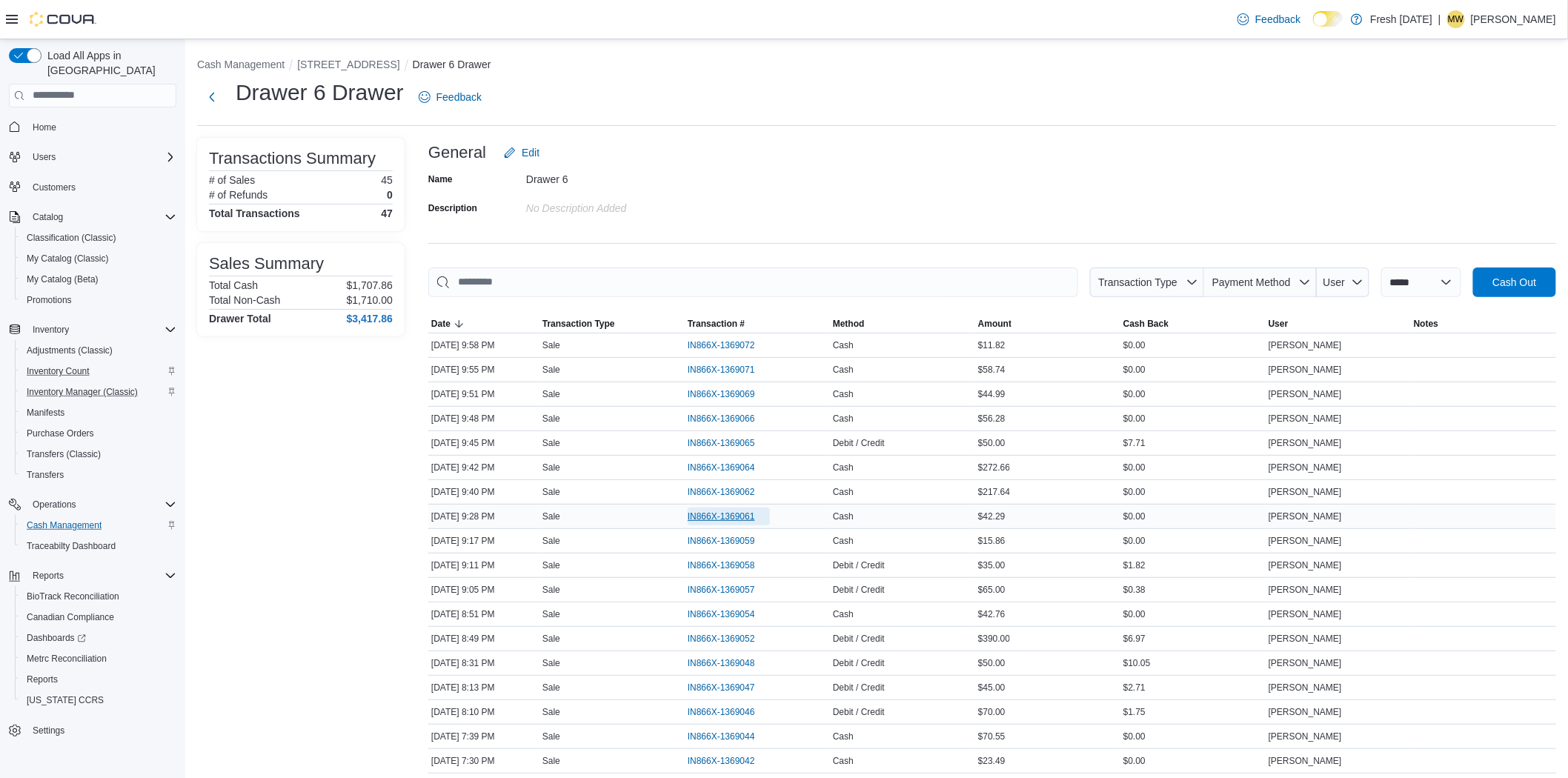
click at [730, 512] on span "IN866X-1369061" at bounding box center [721, 515] width 67 height 12
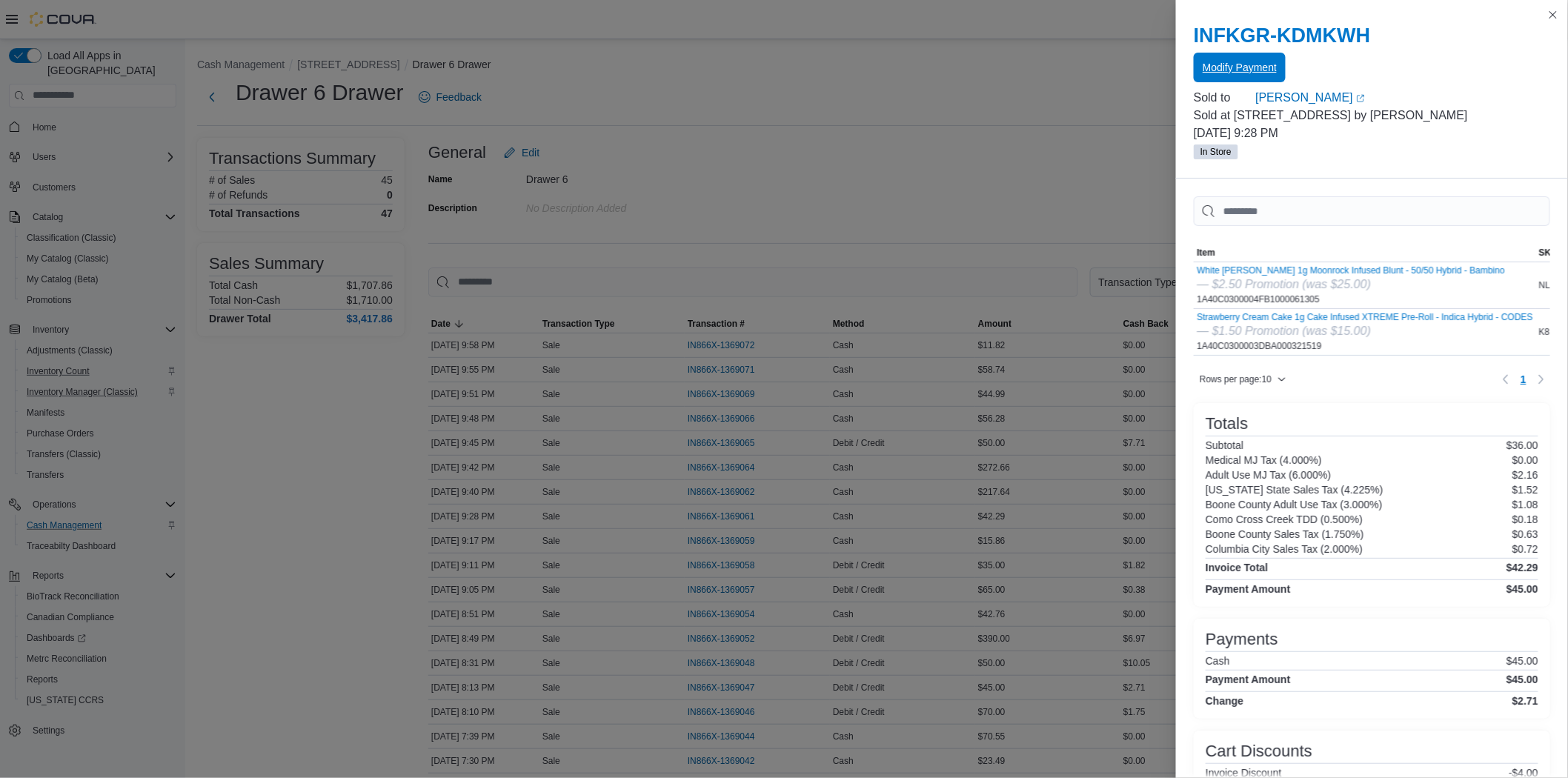
click at [1270, 71] on span "Modify Payment" at bounding box center [1240, 67] width 75 height 15
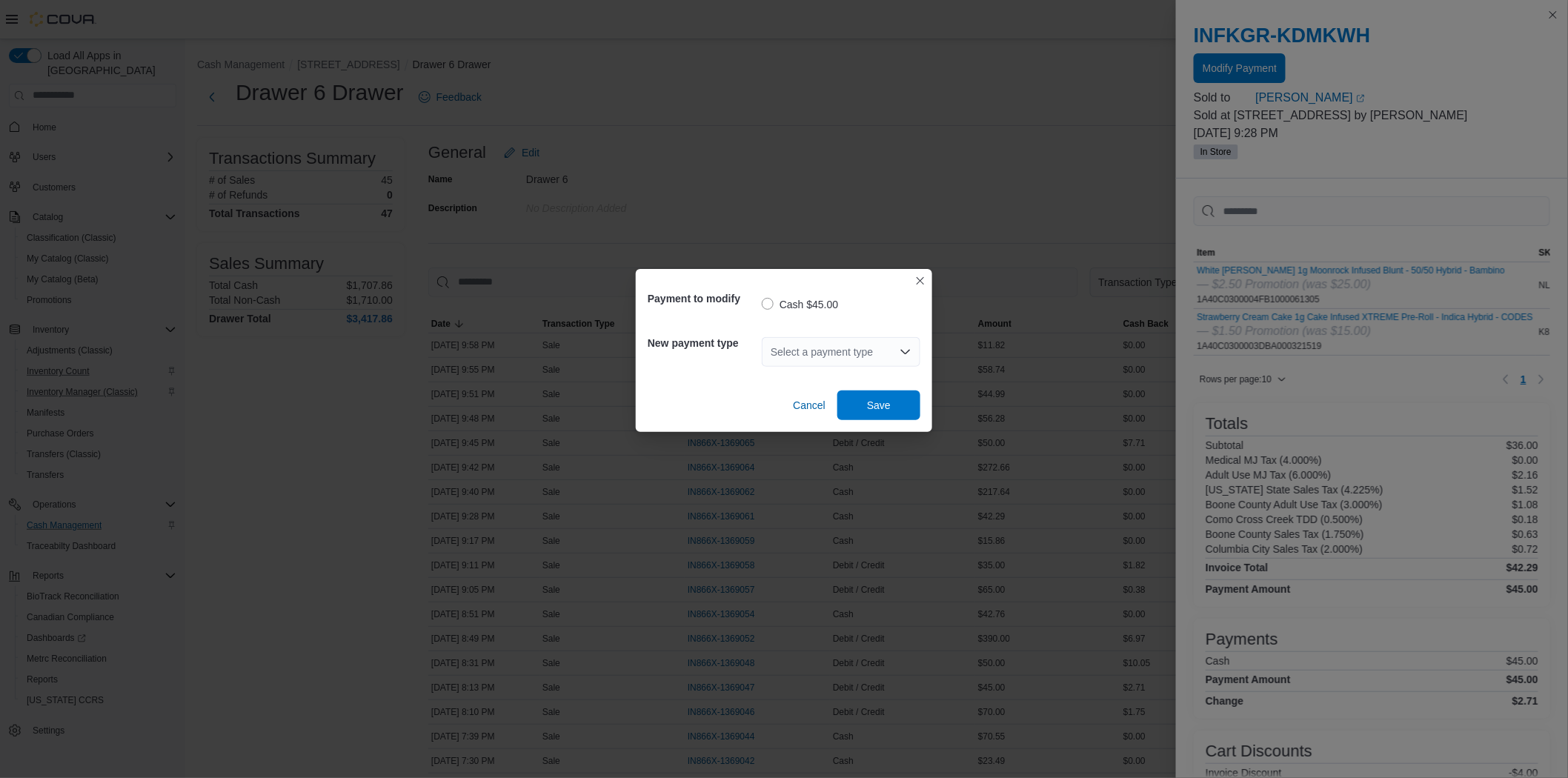
click at [855, 347] on div "Select a payment type" at bounding box center [840, 351] width 159 height 29
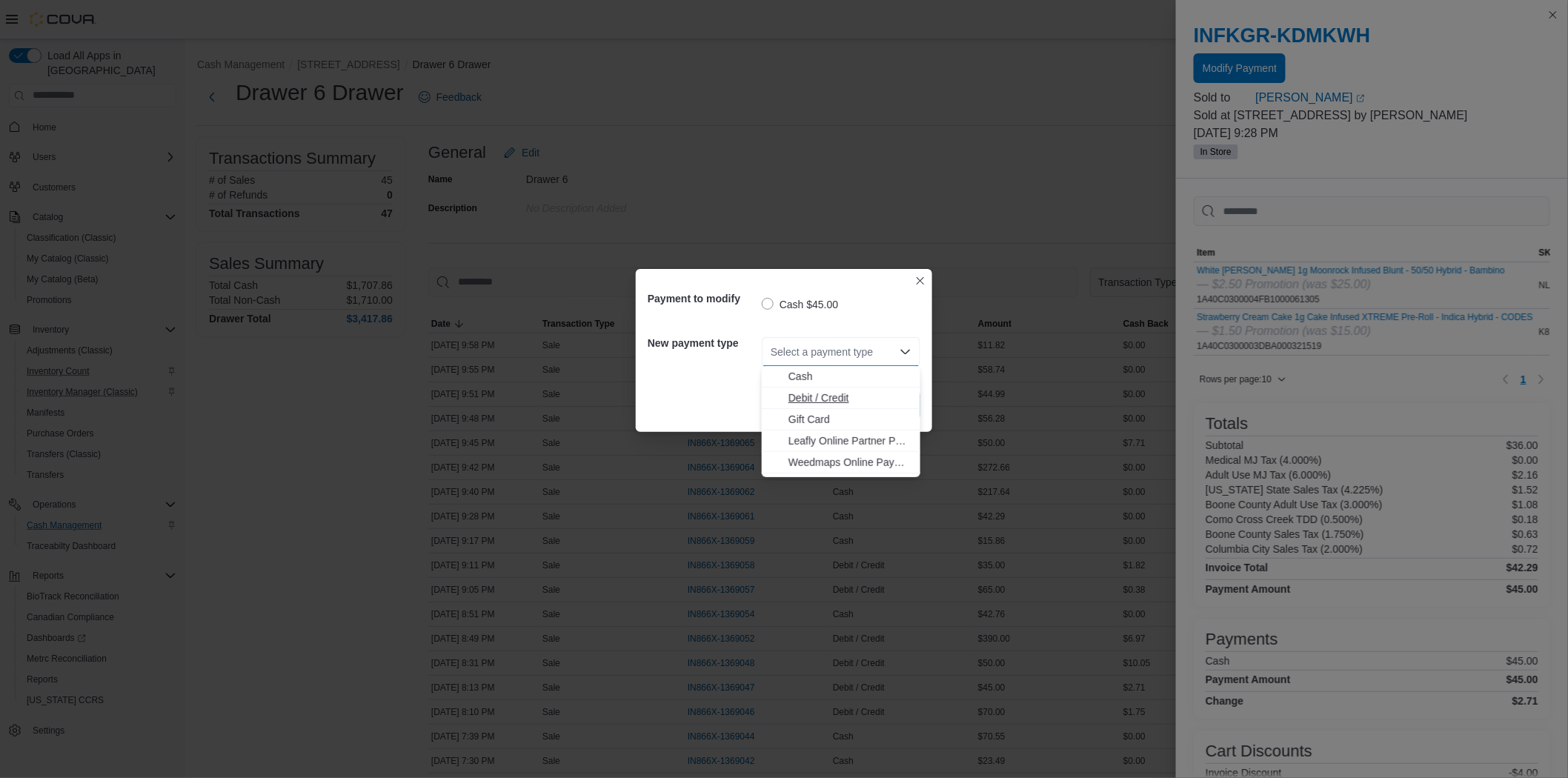
click at [820, 396] on span "Debit / Credit" at bounding box center [849, 397] width 123 height 15
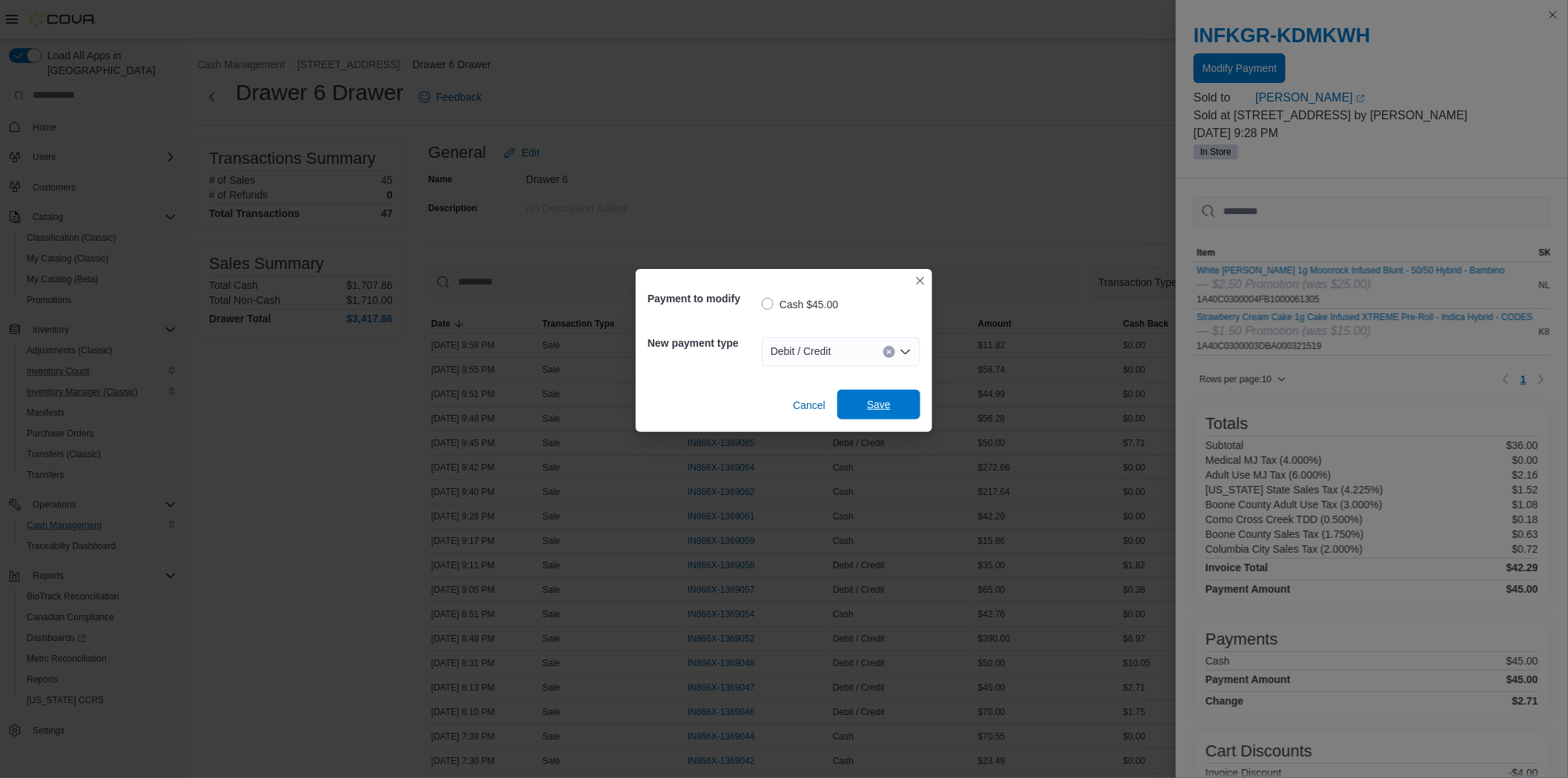
click at [894, 406] on span "Save" at bounding box center [879, 404] width 65 height 29
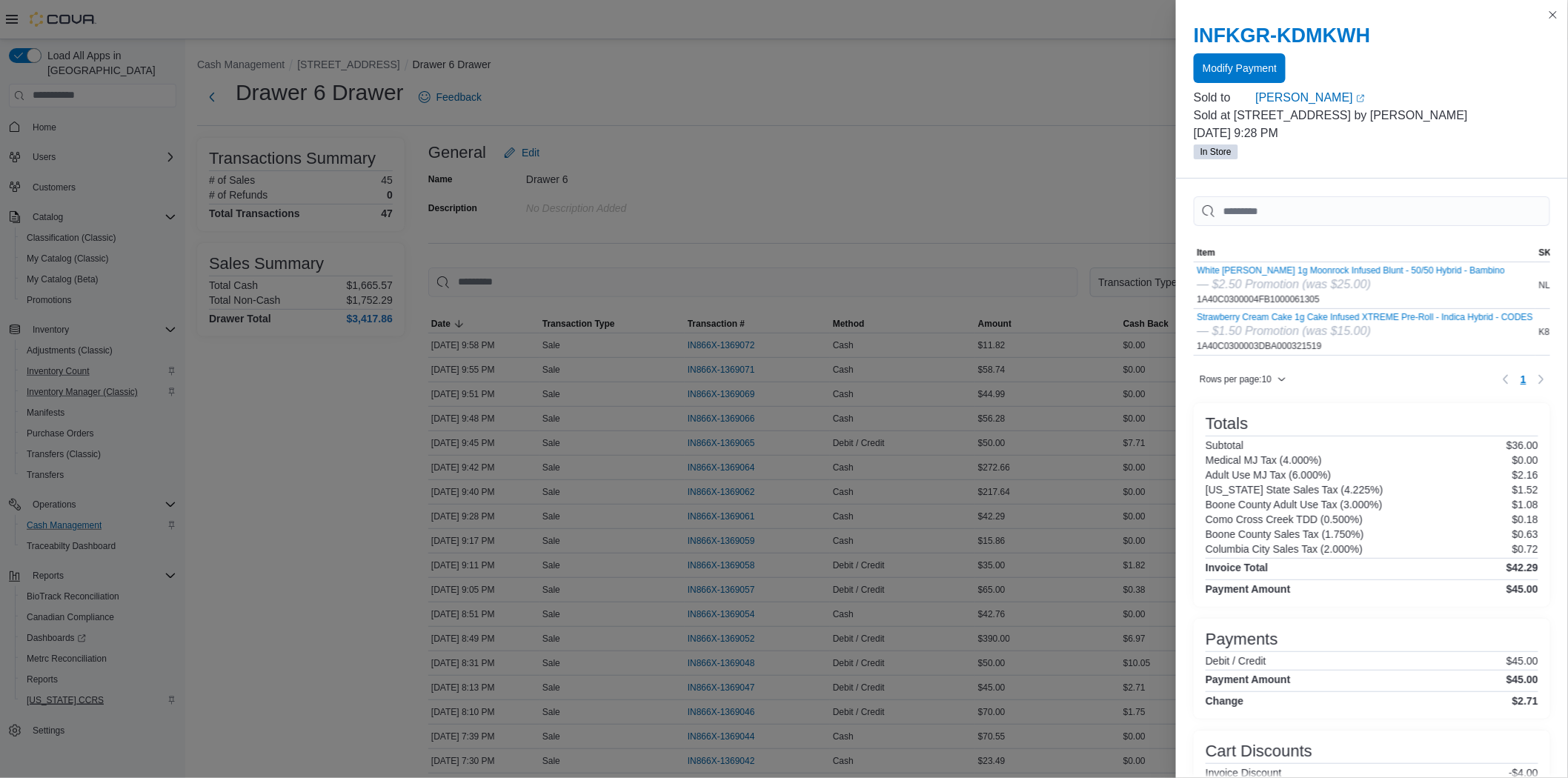
drag, startPoint x: 247, startPoint y: 617, endPoint x: 86, endPoint y: 677, distance: 171.8
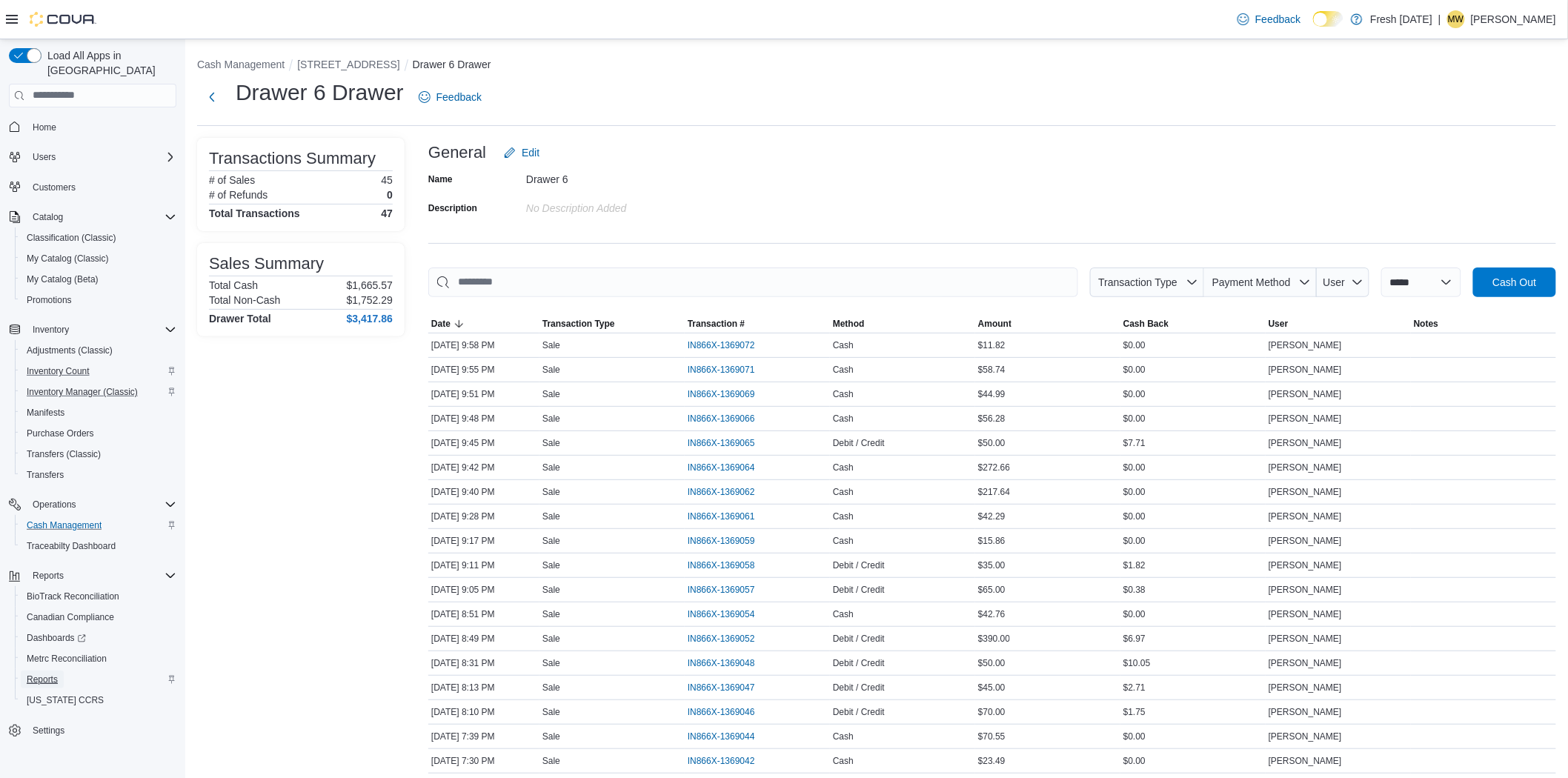
click at [47, 673] on span "Reports" at bounding box center [42, 679] width 31 height 12
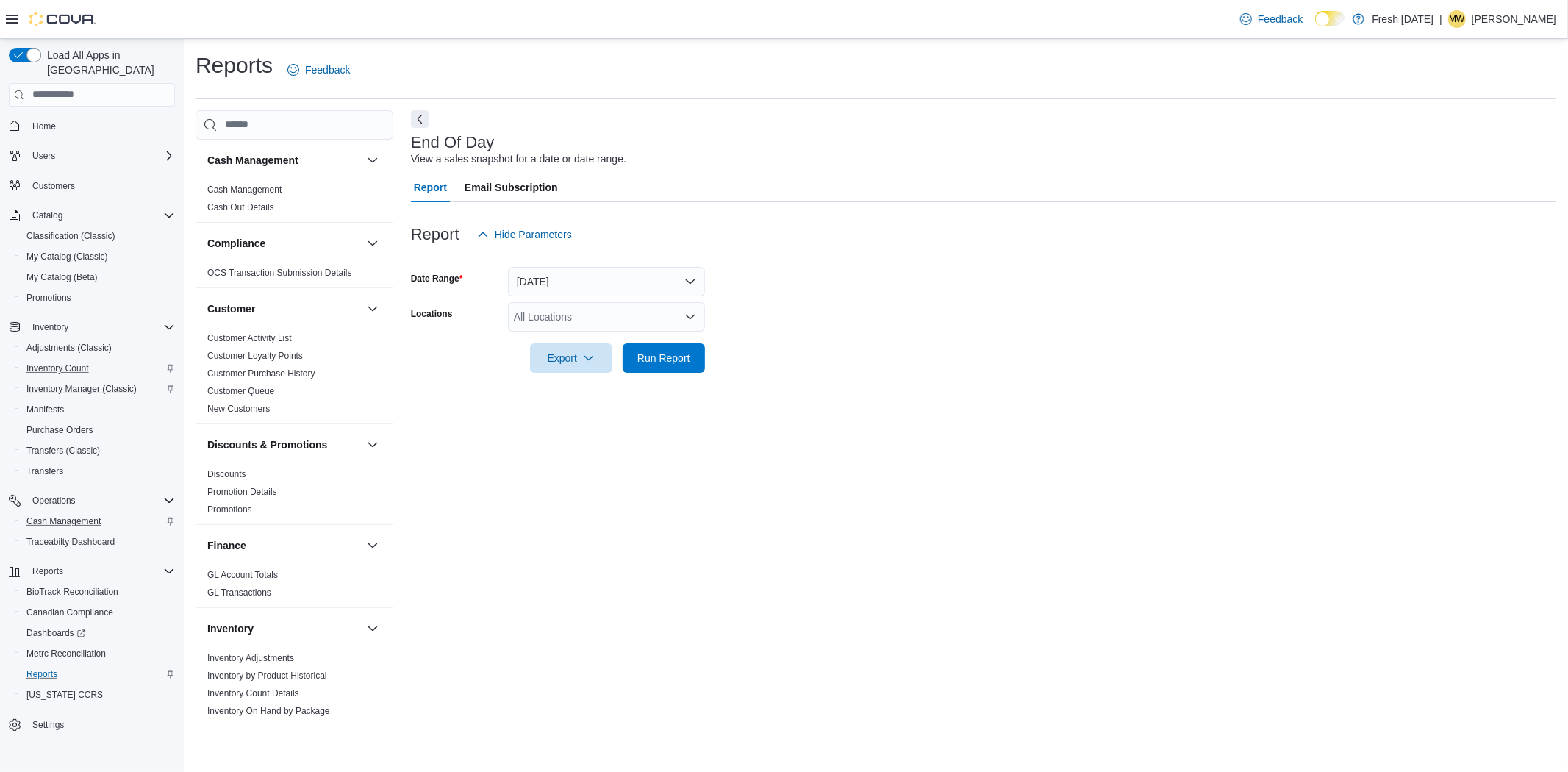
click at [595, 325] on div "All Locations" at bounding box center [607, 316] width 197 height 29
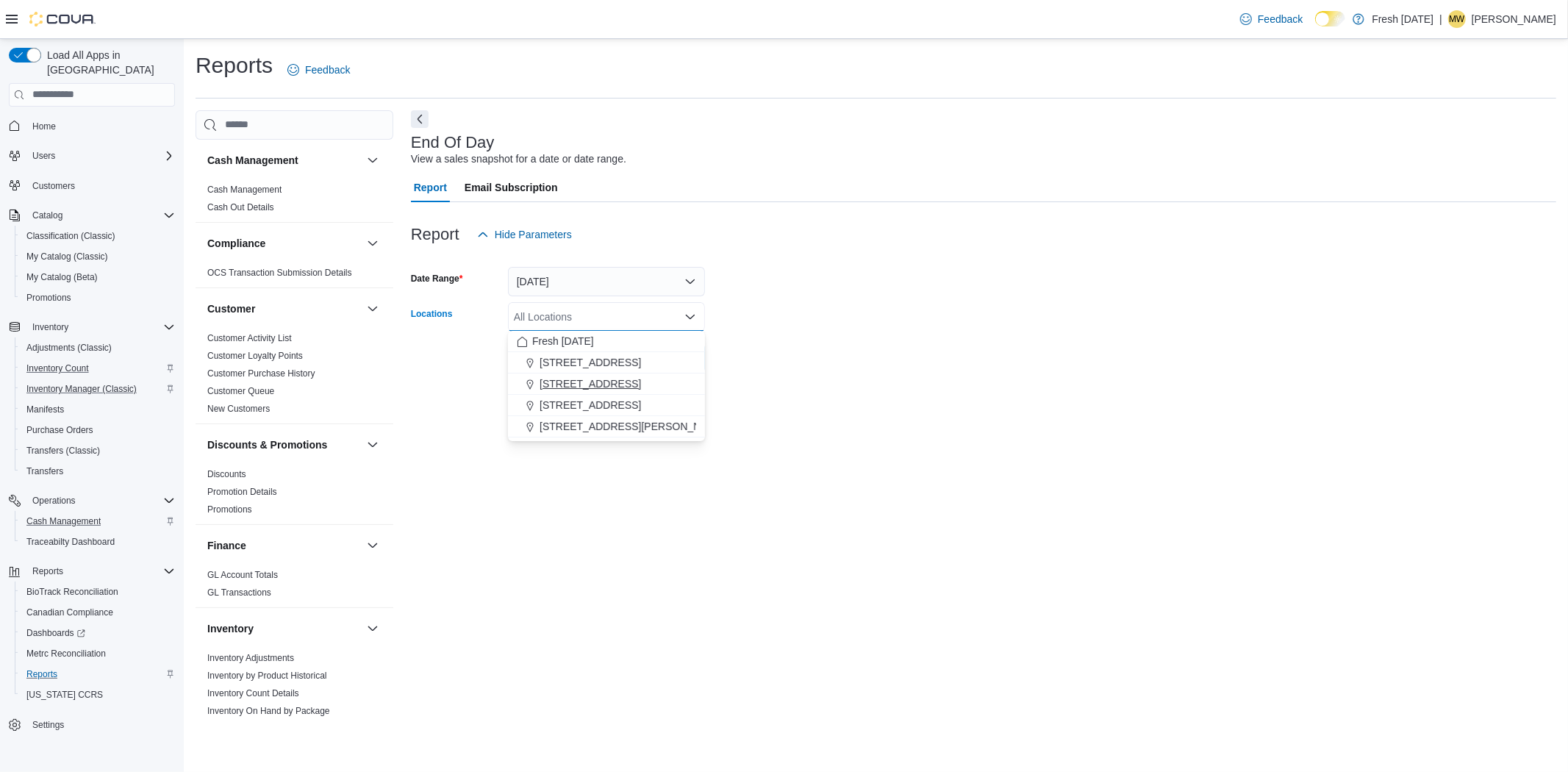
click at [596, 384] on span "[STREET_ADDRESS]" at bounding box center [590, 384] width 101 height 15
click at [1163, 313] on form "Date Range [DATE] Locations [STREET_ADDRESS] Selected. [STREET_ADDRESS]. Press …" at bounding box center [983, 311] width 1145 height 123
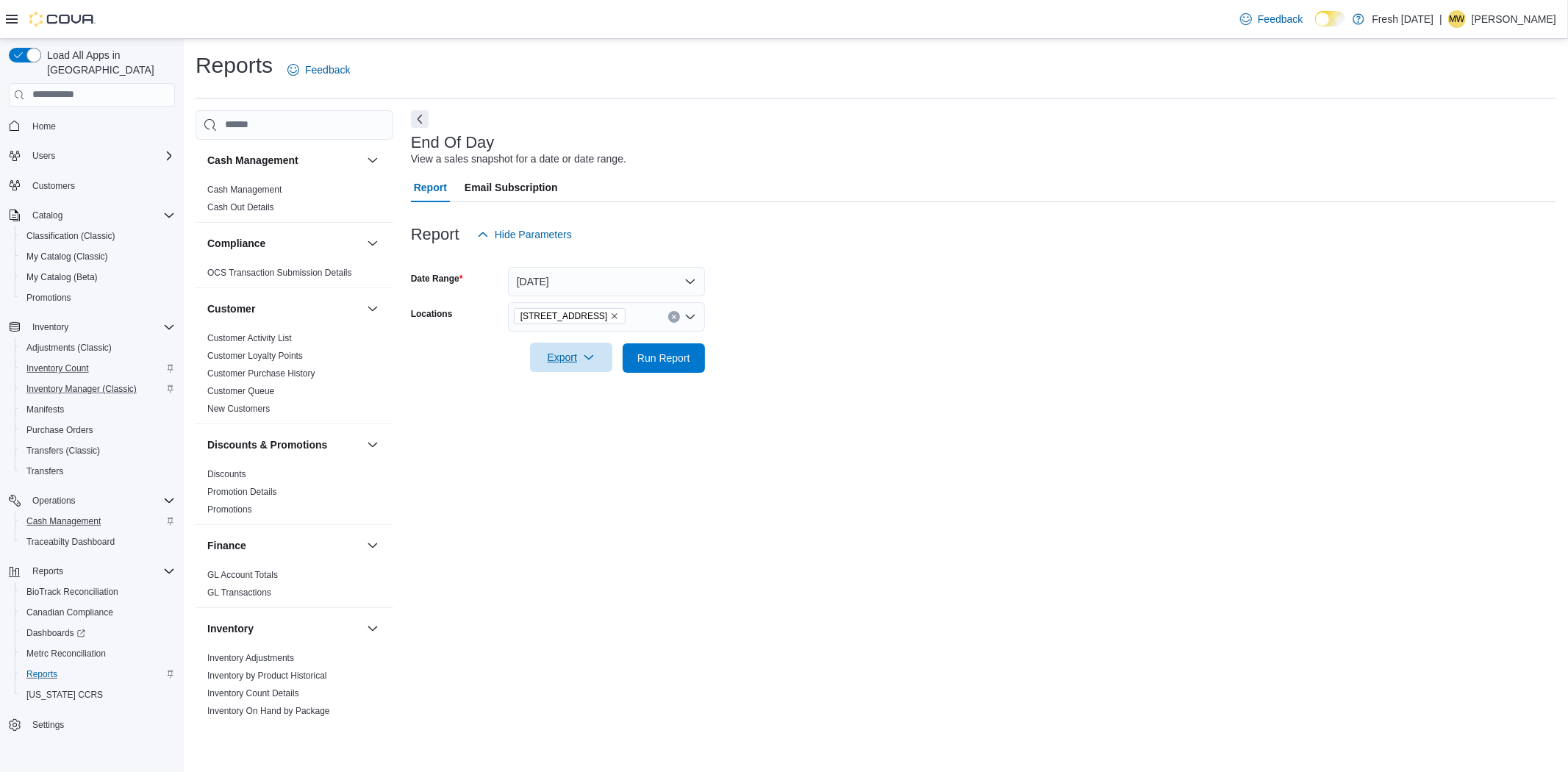
click at [582, 358] on span "Export" at bounding box center [571, 357] width 64 height 29
click at [605, 413] on span "Export to Pdf" at bounding box center [573, 415] width 66 height 11
